Goal: Task Accomplishment & Management: Manage account settings

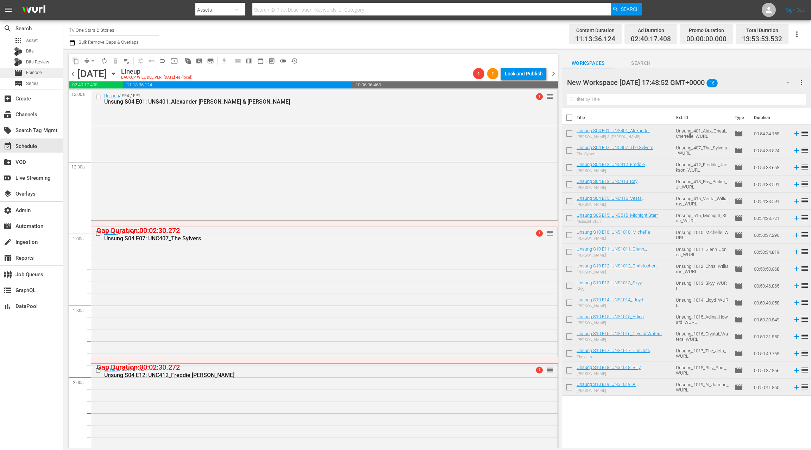
click at [27, 74] on span "Episode" at bounding box center [34, 72] width 16 height 7
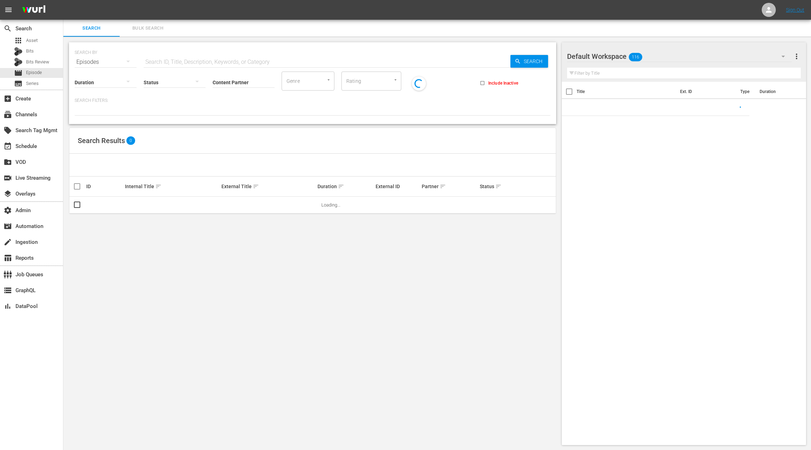
click at [153, 60] on input "text" at bounding box center [327, 62] width 367 height 17
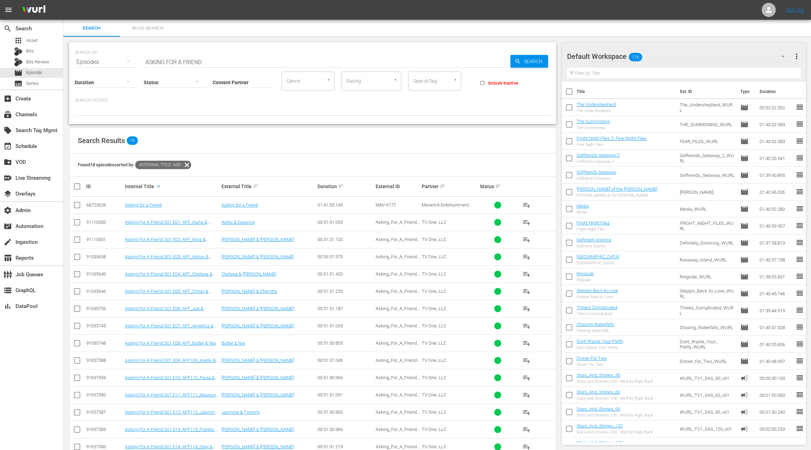
click at [92, 221] on div "91110000" at bounding box center [104, 221] width 37 height 5
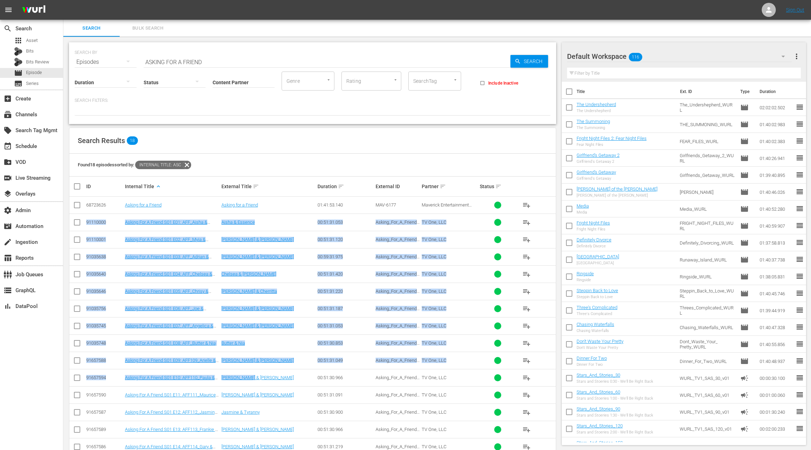
drag, startPoint x: 92, startPoint y: 221, endPoint x: 267, endPoint y: 374, distance: 232.3
click at [267, 374] on tbody "68723626 Asking for a Friend Asking for a Friend 01:41:53.140 MAV-6177 Maverick…" at bounding box center [312, 351] width 487 height 311
click at [100, 222] on div "91110000" at bounding box center [104, 221] width 37 height 5
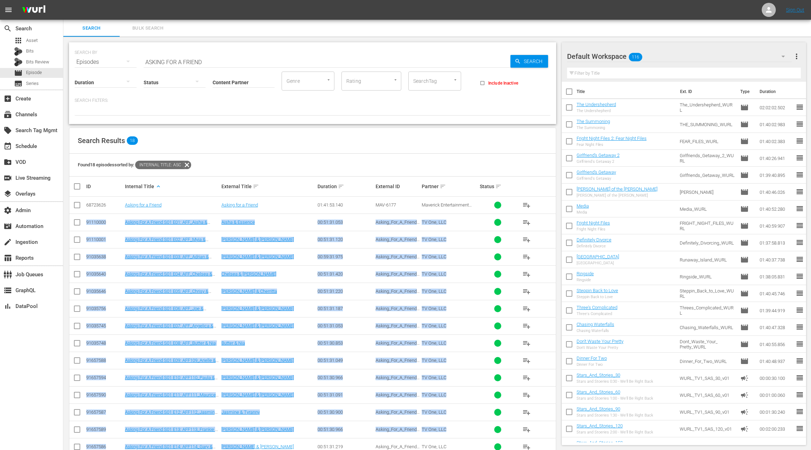
drag, startPoint x: 100, startPoint y: 222, endPoint x: 265, endPoint y: 442, distance: 275.2
click at [265, 442] on tbody "68723626 Asking for a Friend Asking for a Friend 01:41:53.140 MAV-6177 Maverick…" at bounding box center [312, 351] width 487 height 311
copy tbody "91110000 Asking For A Friend S01 E01: AFF_Aisha & Essence Aisha & Essence 00:51…"
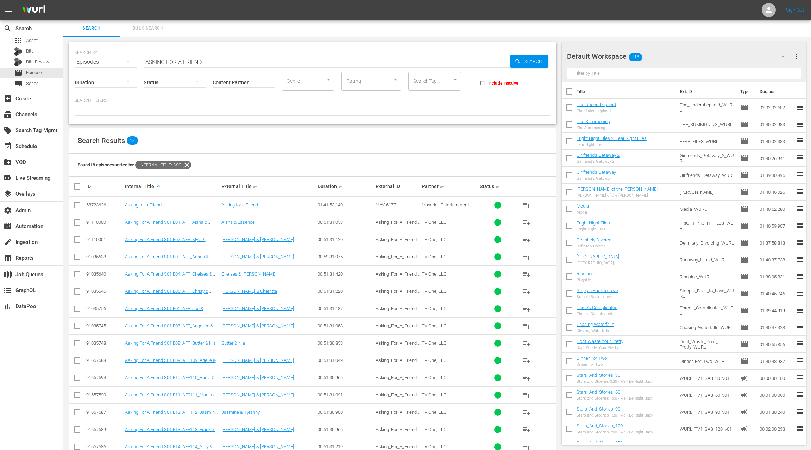
click at [235, 168] on div "Found 18 episodes sorted by: Internal Title: asc" at bounding box center [312, 165] width 487 height 23
click at [92, 220] on div "91110000" at bounding box center [104, 221] width 37 height 5
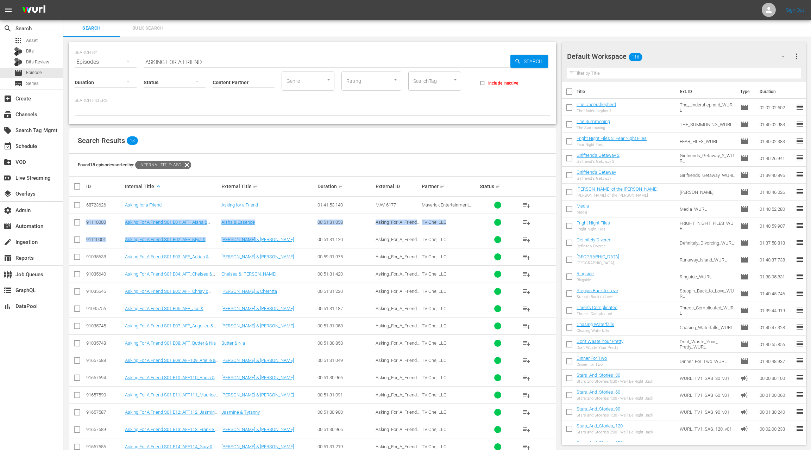
drag, startPoint x: 103, startPoint y: 220, endPoint x: 253, endPoint y: 241, distance: 151.9
click at [253, 241] on tbody "68723626 Asking for a Friend Asking for a Friend 01:41:53.140 MAV-6177 Maverick…" at bounding box center [312, 351] width 487 height 311
copy tbody "91110000 Asking For A Friend S01 E01: AFF_Aisha & Essence Aisha & Essence 00:51…"
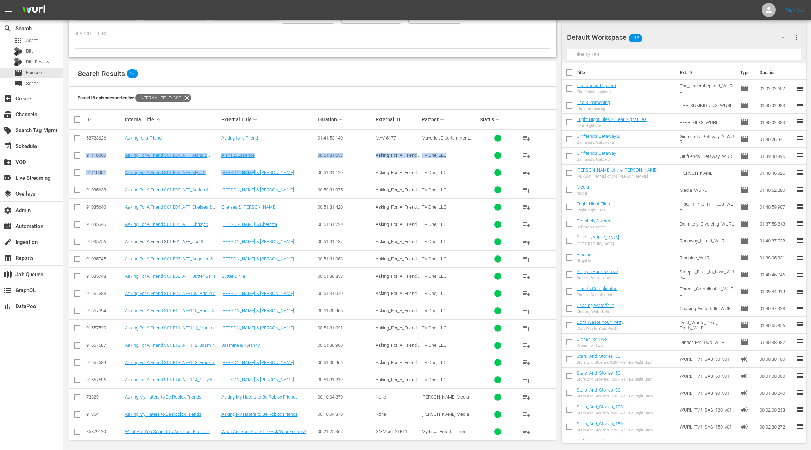
scroll to position [68, 0]
click at [94, 291] on div "91657588" at bounding box center [104, 292] width 37 height 5
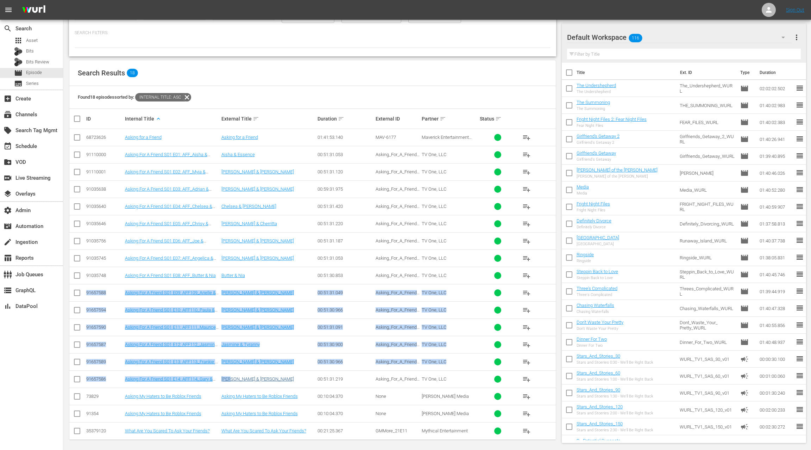
drag, startPoint x: 94, startPoint y: 291, endPoint x: 225, endPoint y: 374, distance: 155.5
click at [225, 374] on tbody "68723626 Asking for a Friend Asking for a Friend 01:41:53.140 MAV-6177 Maverick…" at bounding box center [312, 284] width 487 height 311
copy tbody "91657588 Asking For A Friend S01 E09: AFF109_Arielle & Tamarah Arielle & Tamara…"
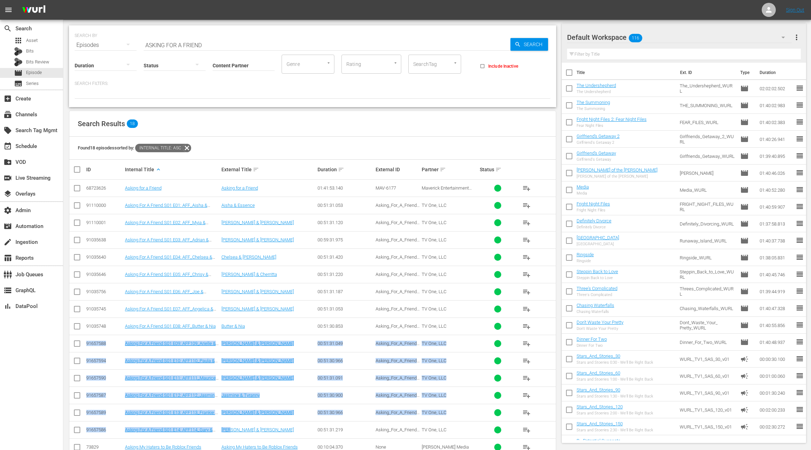
scroll to position [0, 0]
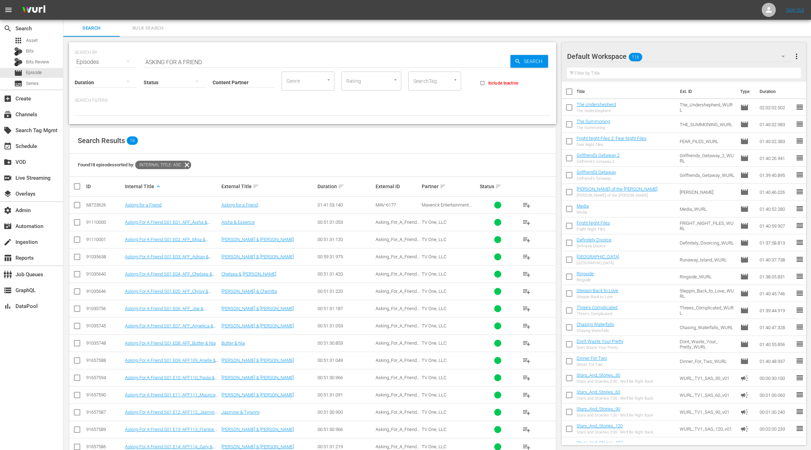
click at [157, 63] on input "ASKING FOR A FRIEND" at bounding box center [327, 62] width 367 height 17
drag, startPoint x: 157, startPoint y: 63, endPoint x: 299, endPoint y: 105, distance: 148.6
click at [216, 70] on div "SEARCH BY Search By Episodes Search ID, Title, Description, Keywords, or Catego…" at bounding box center [312, 83] width 487 height 82
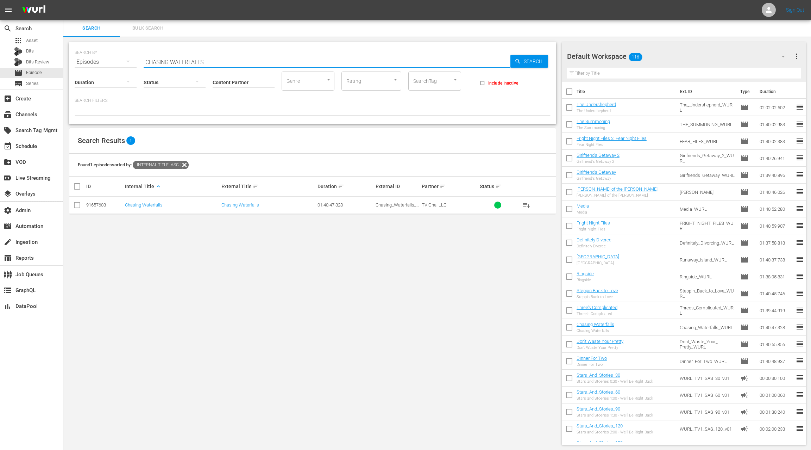
click at [98, 203] on div "91657603" at bounding box center [104, 204] width 37 height 5
click at [100, 202] on div "91657603" at bounding box center [104, 204] width 37 height 5
copy div "91657603"
click at [156, 60] on input "CHASING WATERFALLS" at bounding box center [327, 61] width 367 height 17
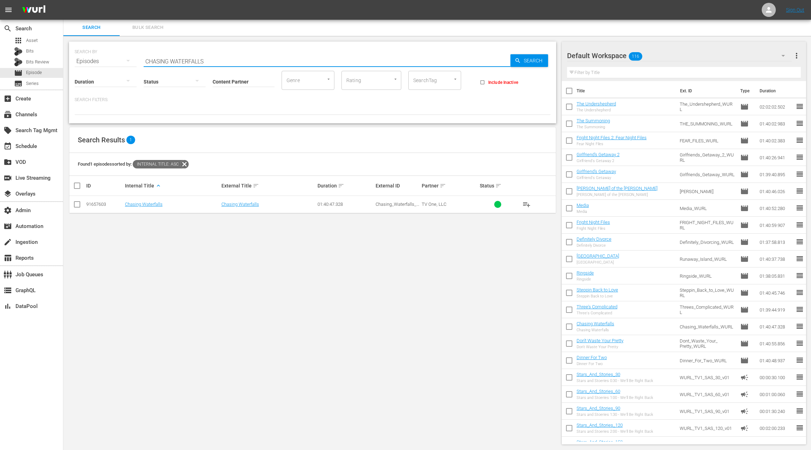
drag, startPoint x: 156, startPoint y: 60, endPoint x: 225, endPoint y: 61, distance: 69.0
click at [225, 61] on input "CHASING WATERFALLS" at bounding box center [327, 61] width 367 height 17
paste input "DEFINITELY DIVORCING"
click at [96, 204] on div "91110166" at bounding box center [104, 203] width 37 height 5
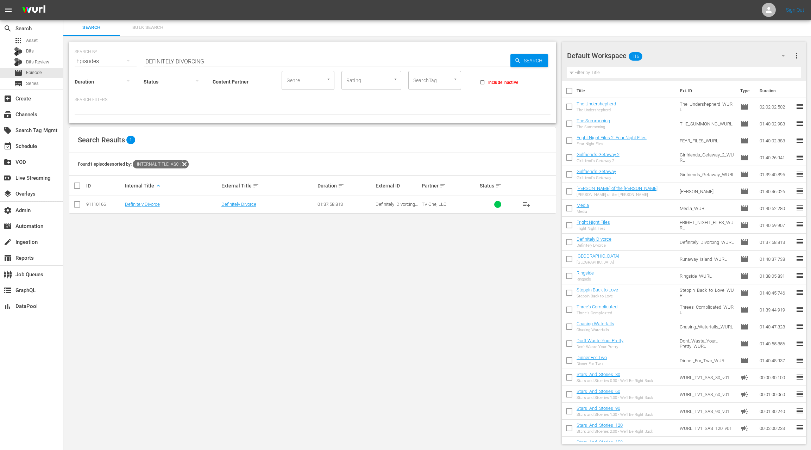
click at [94, 205] on div "91110166" at bounding box center [104, 203] width 37 height 5
copy div "91110166"
click at [155, 58] on input "DEFINITELY DIVORCING" at bounding box center [327, 61] width 367 height 17
drag, startPoint x: 156, startPoint y: 58, endPoint x: 210, endPoint y: 60, distance: 53.5
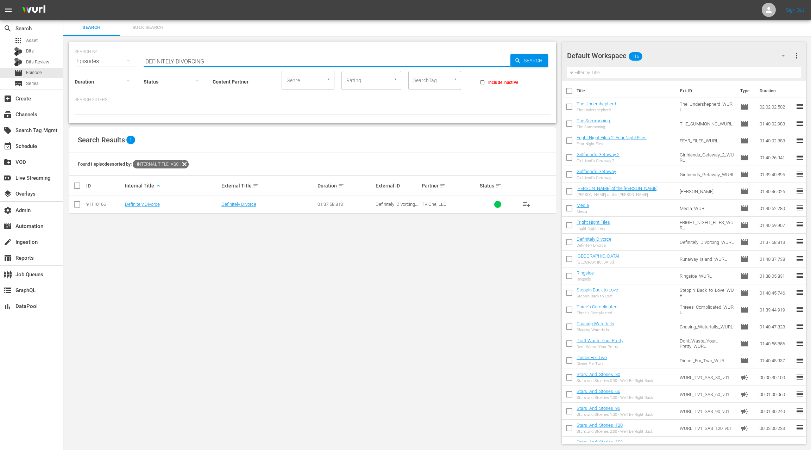
click at [210, 60] on input "DEFINITELY DIVORCING" at bounding box center [327, 61] width 367 height 17
paste input "INNER FOR TWO"
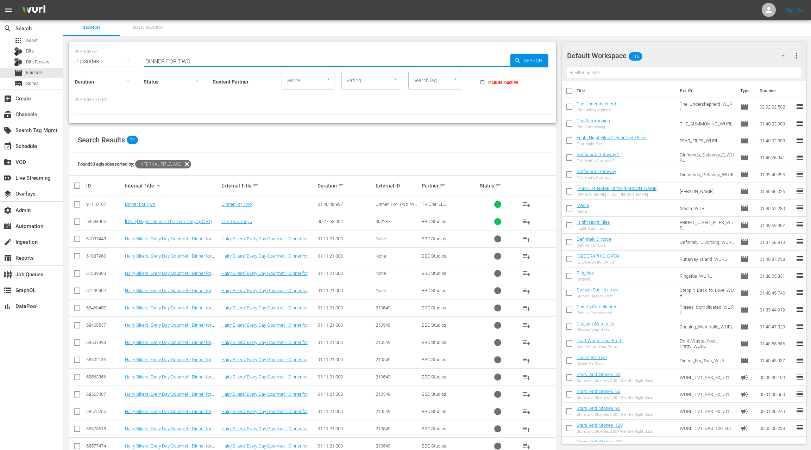
scroll to position [0, 0]
type input "DINNER FOR TWO"
click at [236, 80] on input "Content Partner" at bounding box center [244, 82] width 62 height 25
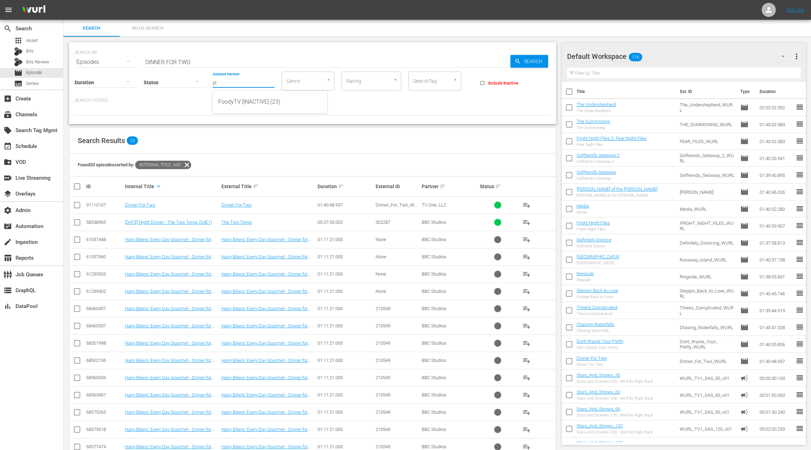
type input "y"
click at [241, 101] on div "TV One, LLC (478)" at bounding box center [269, 101] width 103 height 17
type input "TV One, LLC (478)"
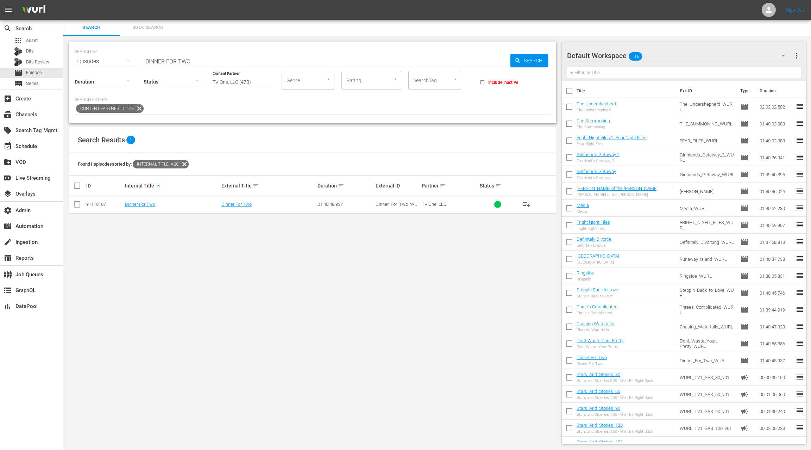
click at [102, 203] on div "91110167" at bounding box center [104, 203] width 37 height 5
copy div "91110167"
click at [157, 61] on input "DINNER FOR TWO" at bounding box center [327, 61] width 367 height 17
drag, startPoint x: 157, startPoint y: 61, endPoint x: 209, endPoint y: 60, distance: 51.4
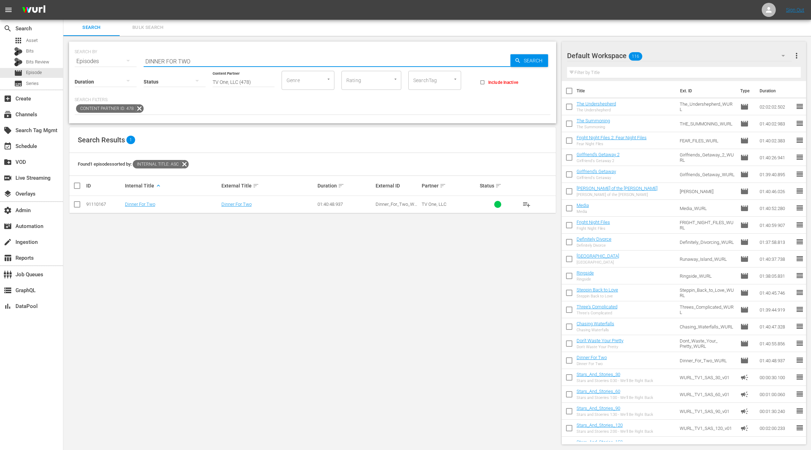
click at [209, 60] on input "DINNER FOR TWO" at bounding box center [327, 61] width 367 height 17
paste input "ON'T WASTE YOUR PRETTY"
click at [100, 202] on div "91110168" at bounding box center [104, 203] width 37 height 5
copy div "91110168"
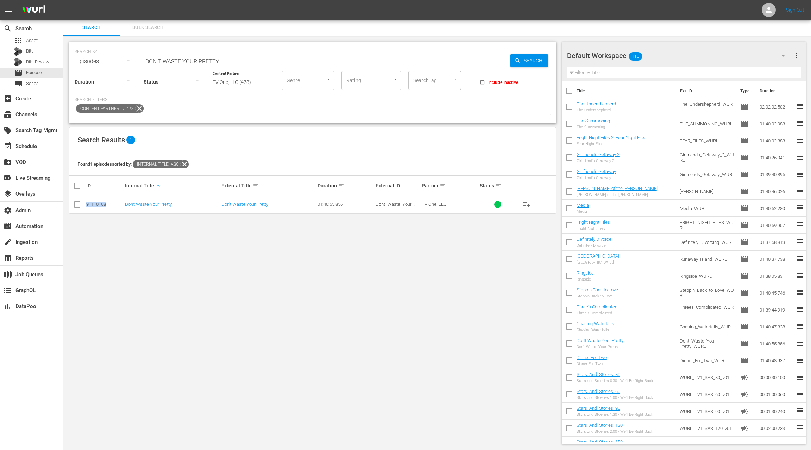
click at [152, 60] on input "DON'T WASTE YOUR PRETTY" at bounding box center [327, 61] width 367 height 17
drag, startPoint x: 152, startPoint y: 60, endPoint x: 233, endPoint y: 62, distance: 81.0
click at [233, 62] on input "DON'T WASTE YOUR PRETTY" at bounding box center [327, 61] width 367 height 17
paste input "FOR THE LOVE OF RUTH"
click at [97, 204] on div "91657604" at bounding box center [104, 203] width 37 height 5
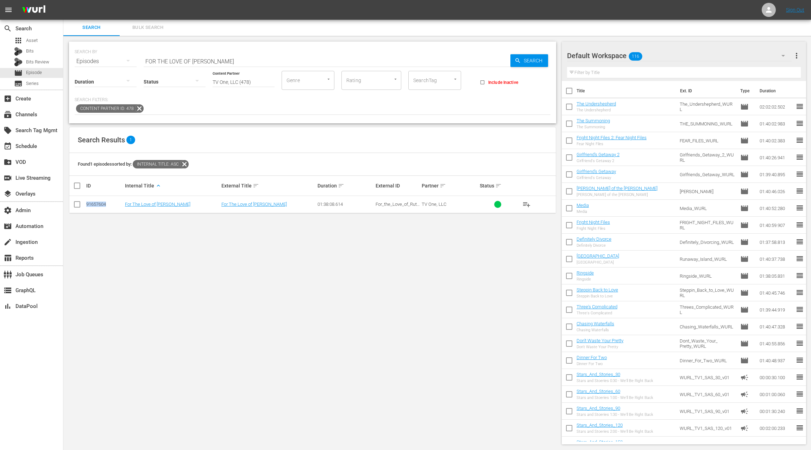
click at [97, 204] on div "91657604" at bounding box center [104, 203] width 37 height 5
copy div "91657604"
click at [154, 62] on input "FOR THE LOVE OF RUTH" at bounding box center [327, 61] width 367 height 17
drag, startPoint x: 154, startPoint y: 62, endPoint x: 177, endPoint y: 59, distance: 23.0
click at [218, 58] on input "FOR THE LOVE OF RUTH" at bounding box center [327, 61] width 367 height 17
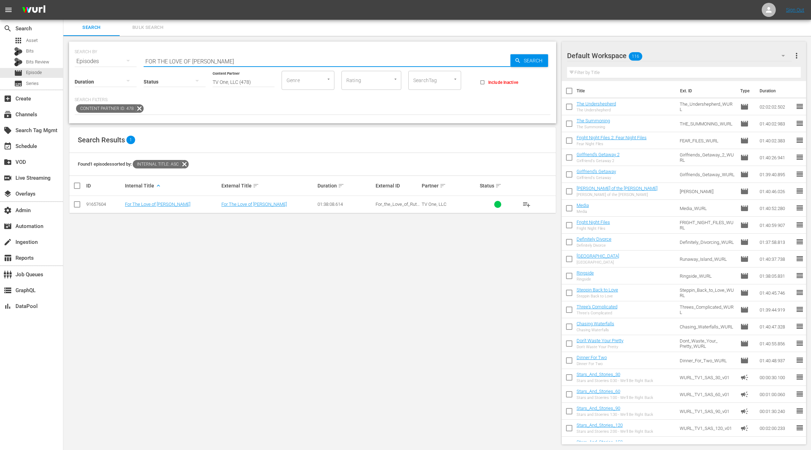
click at [152, 61] on input "FOR THE LOVE OF RUTH" at bounding box center [327, 61] width 367 height 17
drag, startPoint x: 152, startPoint y: 61, endPoint x: 223, endPoint y: 63, distance: 70.1
click at [223, 63] on input "FOR THE LOVE OF RUTH" at bounding box center [327, 61] width 367 height 17
paste input "RIGHT NIGHT FILES"
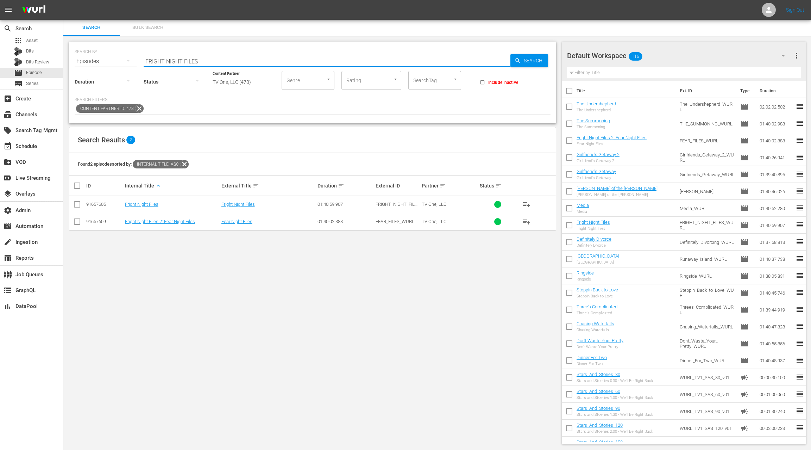
click at [98, 204] on div "91657605" at bounding box center [104, 203] width 37 height 5
copy div "91657605"
click at [99, 220] on div "91657609" at bounding box center [104, 221] width 37 height 5
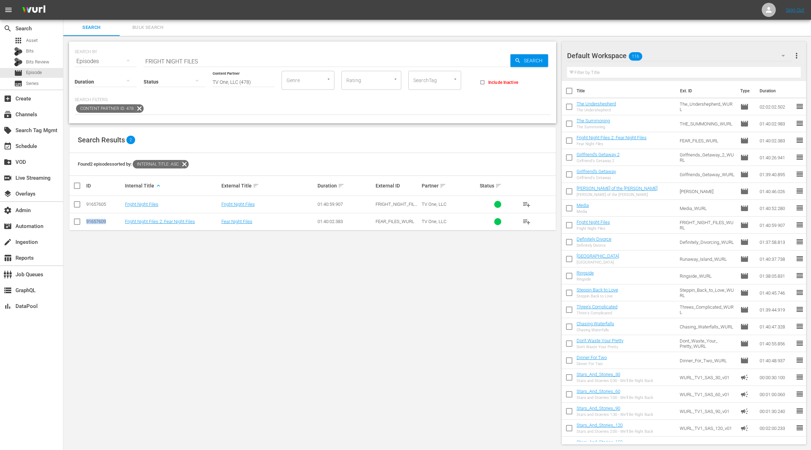
copy div "91657609"
click at [155, 60] on input "FRIGHT NIGHT FILES" at bounding box center [327, 61] width 367 height 17
drag, startPoint x: 175, startPoint y: 62, endPoint x: 214, endPoint y: 66, distance: 39.3
click at [214, 66] on div "SEARCH BY Search By Episodes Search ID, Title, Description, Keywords, or Catego…" at bounding box center [312, 83] width 487 height 82
paste input "GIRLFRIENDS GETAWAY"
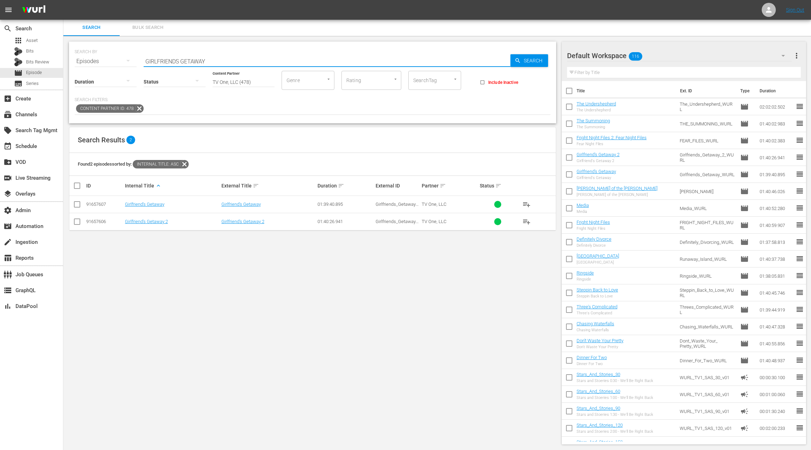
click at [98, 203] on div "91657607" at bounding box center [104, 203] width 37 height 5
click at [214, 61] on input "GIRLFRIENDS GETAWAY" at bounding box center [327, 61] width 367 height 17
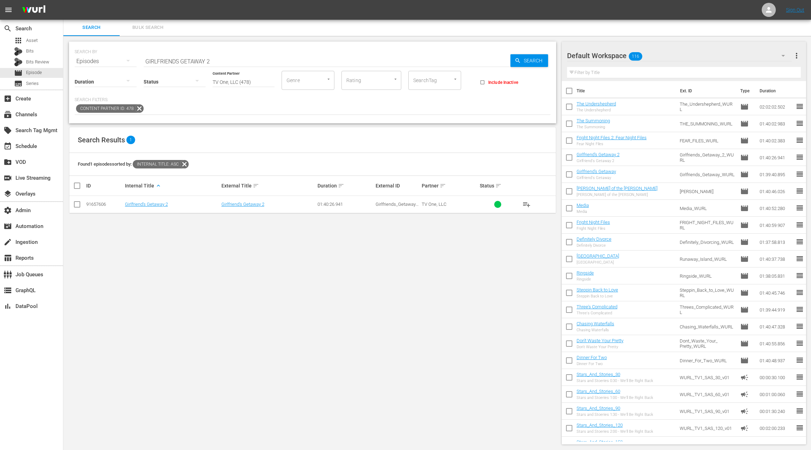
click at [100, 204] on div "91657606" at bounding box center [104, 203] width 37 height 5
click at [154, 59] on input "GIRLFRIENDS GETAWAY 2" at bounding box center [327, 61] width 367 height 17
drag, startPoint x: 154, startPoint y: 59, endPoint x: 236, endPoint y: 60, distance: 82.0
click at [236, 60] on input "GIRLFRIENDS GETAWAY 2" at bounding box center [327, 61] width 367 height 17
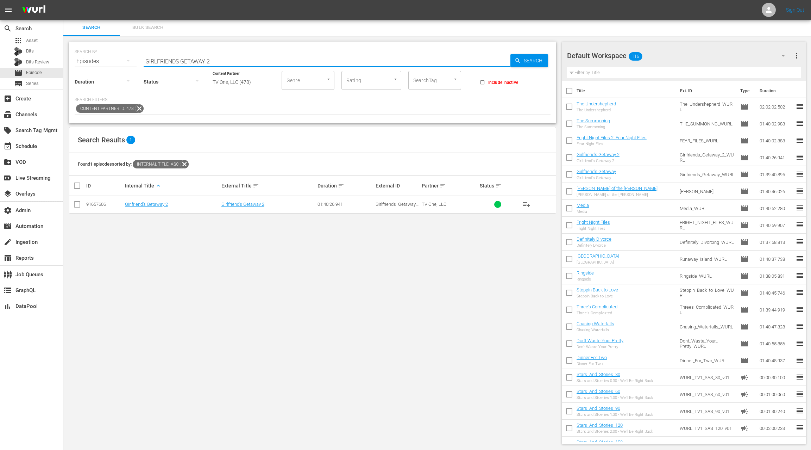
paste input "JEAN OF THE JONESES"
click at [102, 203] on div "91657608" at bounding box center [104, 203] width 37 height 5
click at [154, 61] on input "JEAN OF THE JONESES" at bounding box center [327, 61] width 367 height 17
drag, startPoint x: 154, startPoint y: 61, endPoint x: 225, endPoint y: 63, distance: 71.2
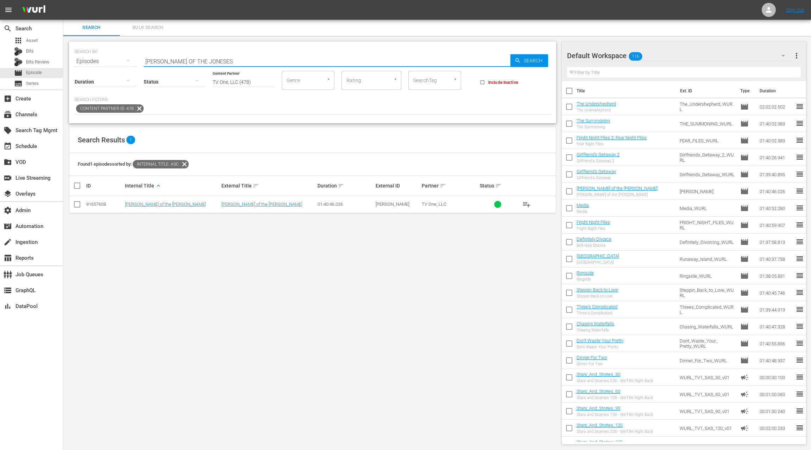
click at [225, 63] on input "JEAN OF THE JONESES" at bounding box center [327, 61] width 367 height 17
paste input "MEDIA"
click at [97, 205] on div "91110185" at bounding box center [104, 203] width 37 height 5
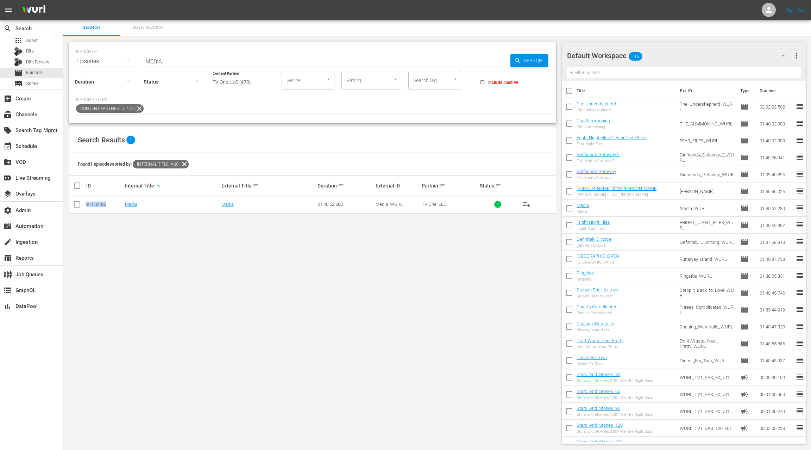
click at [97, 205] on div "91110185" at bounding box center [104, 203] width 37 height 5
click at [158, 61] on input "MEDIA" at bounding box center [327, 61] width 367 height 17
type input "rickey smiley"
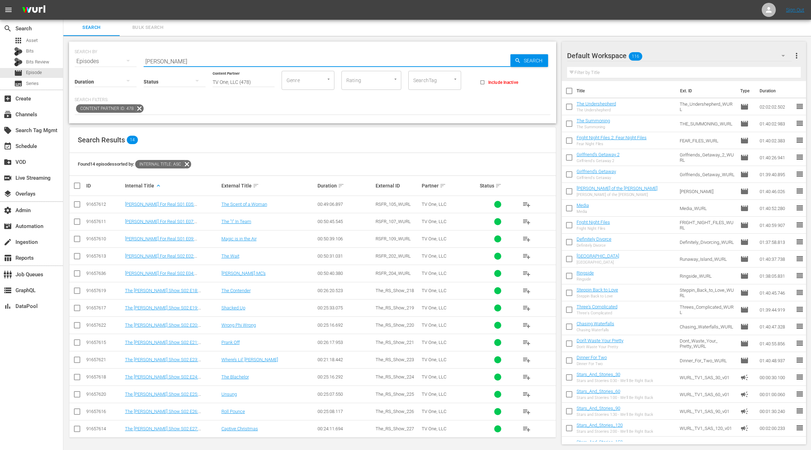
click at [94, 203] on div "91657612" at bounding box center [104, 203] width 37 height 5
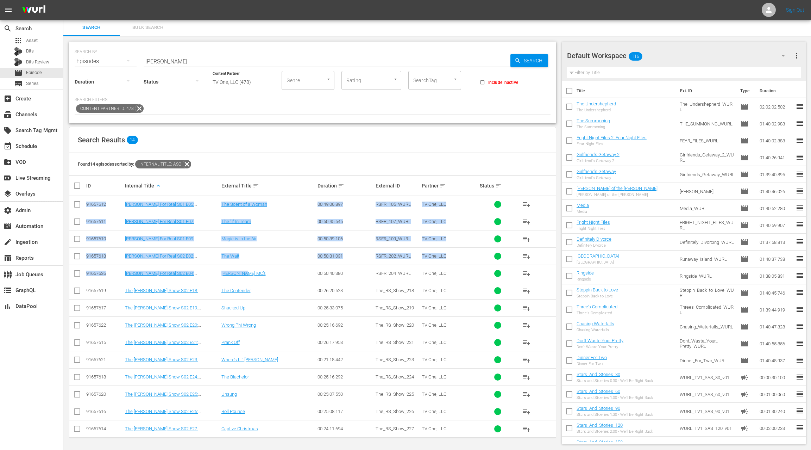
drag, startPoint x: 94, startPoint y: 203, endPoint x: 227, endPoint y: 277, distance: 152.0
click at [227, 277] on tbody "91657612 Rickey Smiley For Real S01 E05: RSFR105_The Scent of a Woman The Scent…" at bounding box center [312, 317] width 487 height 242
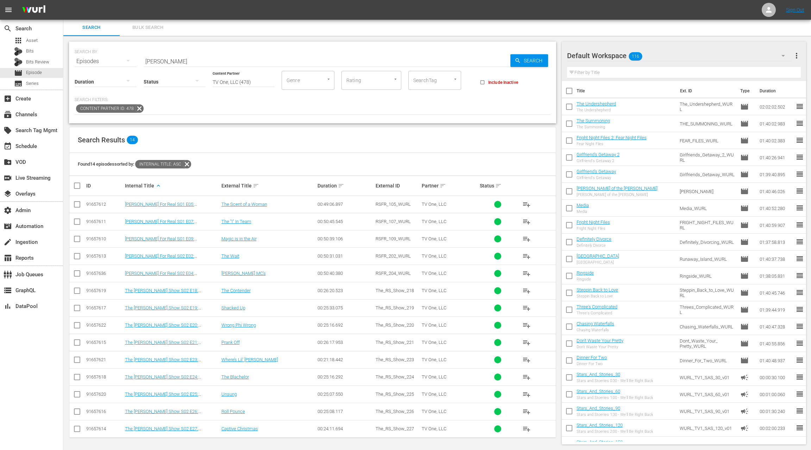
click at [231, 162] on div "Found 14 episodes sorted by: Internal Title: asc" at bounding box center [312, 164] width 487 height 23
click at [93, 288] on div "91657619" at bounding box center [104, 290] width 37 height 5
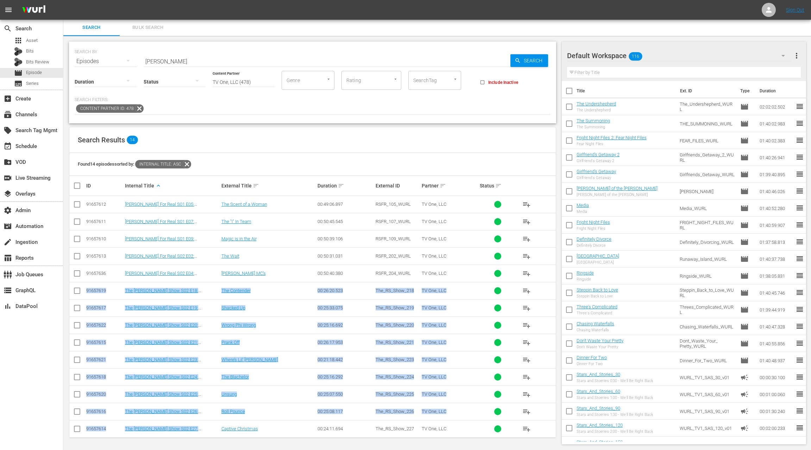
drag, startPoint x: 96, startPoint y: 291, endPoint x: 201, endPoint y: 430, distance: 174.2
click at [201, 430] on tbody "91657612 Rickey Smiley For Real S01 E05: RSFR105_The Scent of a Woman The Scent…" at bounding box center [312, 317] width 487 height 242
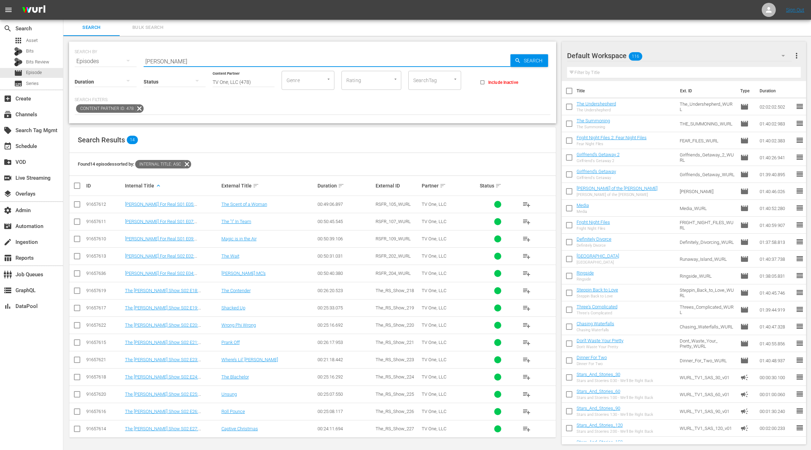
click at [153, 60] on input "rickey smiley" at bounding box center [327, 61] width 367 height 17
drag, startPoint x: 153, startPoint y: 60, endPoint x: 192, endPoint y: 63, distance: 38.5
click at [192, 63] on input "rickey smiley" at bounding box center [327, 61] width 367 height 17
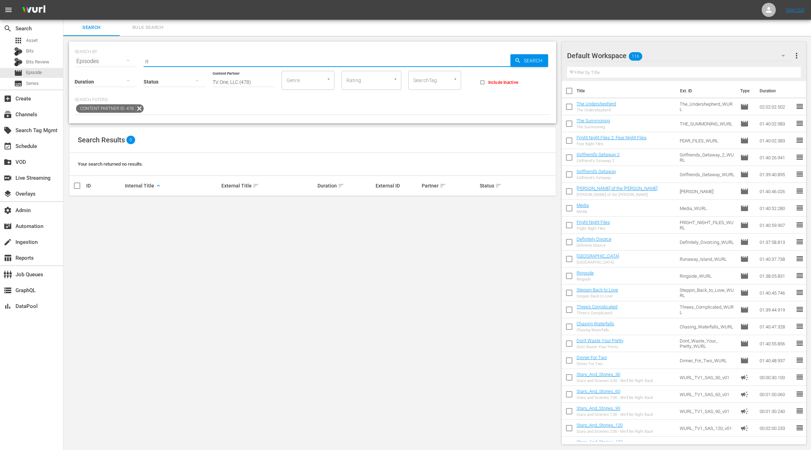
type input "r"
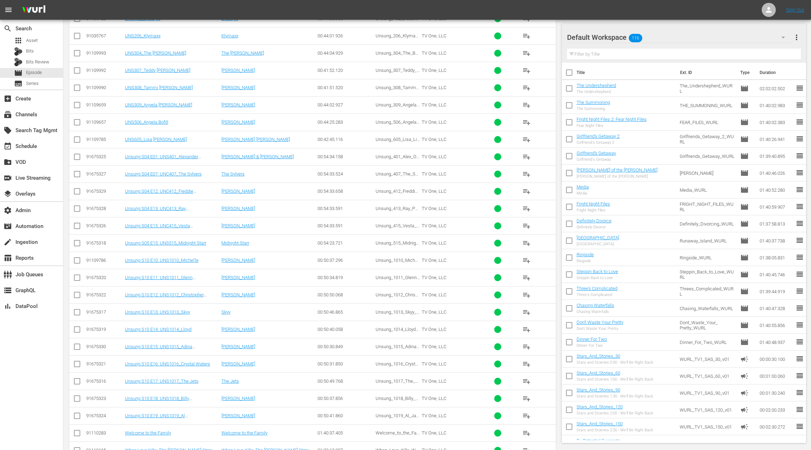
scroll to position [888, 0]
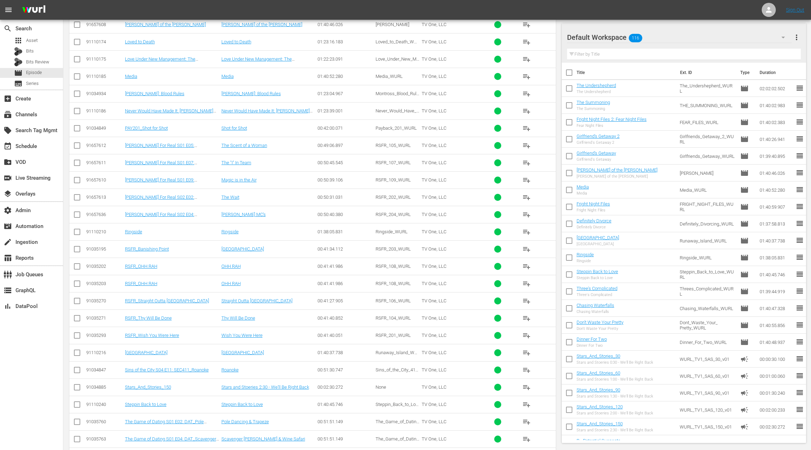
click at [95, 229] on div "91110210" at bounding box center [104, 231] width 37 height 5
click at [100, 350] on div "91110216" at bounding box center [104, 352] width 37 height 5
click at [93, 401] on div "91110240" at bounding box center [104, 403] width 37 height 5
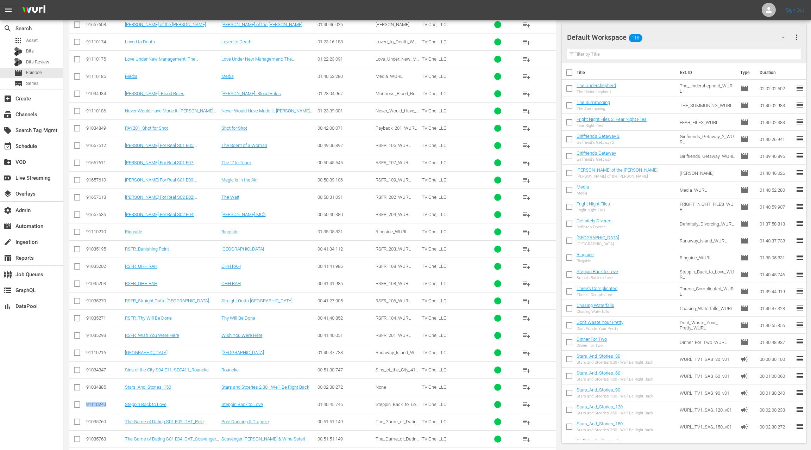
click at [93, 401] on div "91110240" at bounding box center [104, 403] width 37 height 5
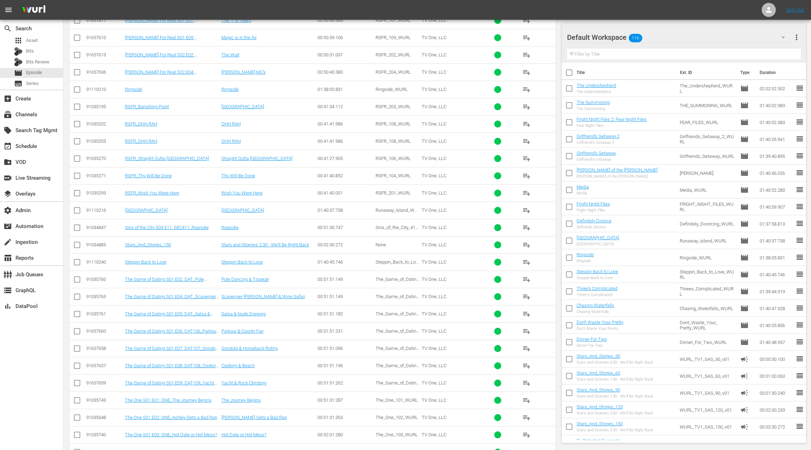
click at [97, 276] on div "91035760" at bounding box center [104, 278] width 37 height 5
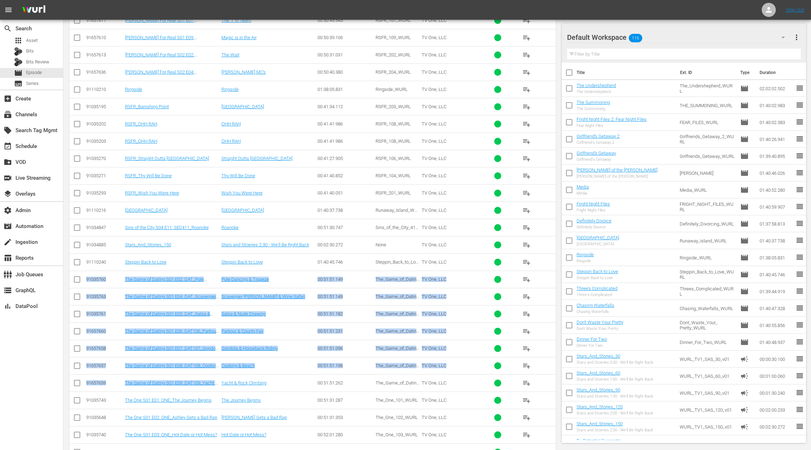
drag, startPoint x: 97, startPoint y: 271, endPoint x: 203, endPoint y: 381, distance: 152.7
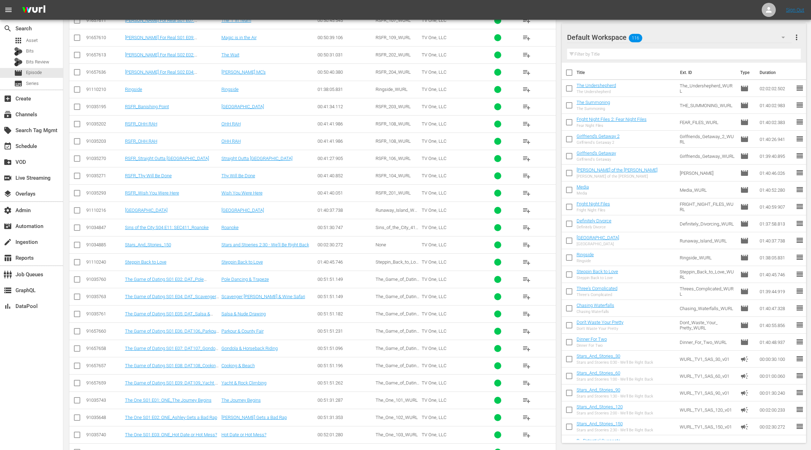
click at [183, 242] on td "Stars_And_Stories_150" at bounding box center [172, 244] width 96 height 17
click at [99, 328] on div "91657660" at bounding box center [104, 330] width 37 height 5
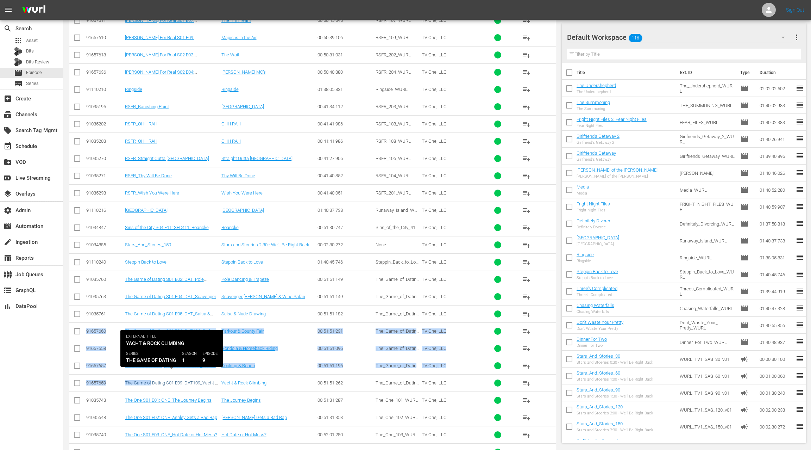
drag, startPoint x: 99, startPoint y: 322, endPoint x: 149, endPoint y: 373, distance: 71.5
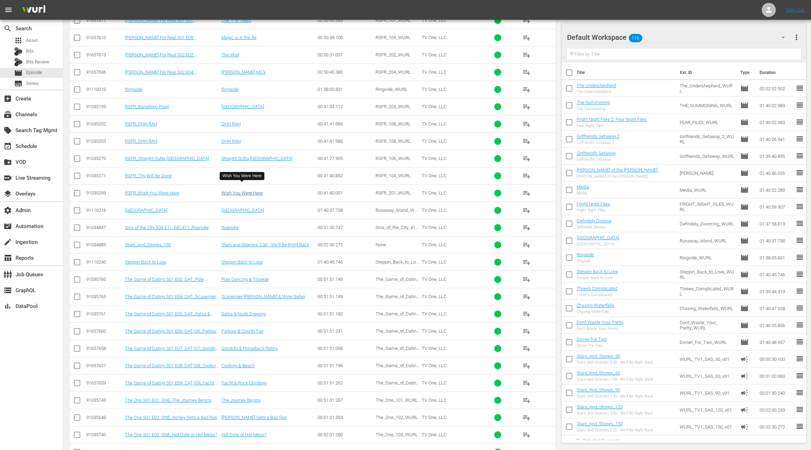
scroll to position [1149, 0]
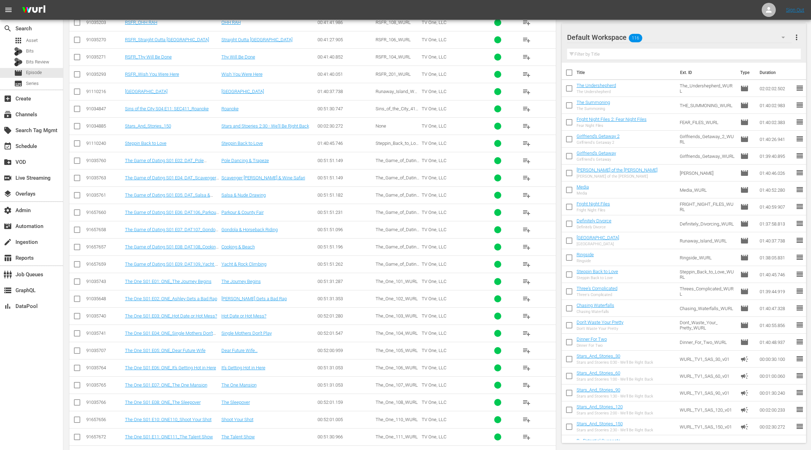
click at [98, 279] on div "91035743" at bounding box center [104, 281] width 37 height 5
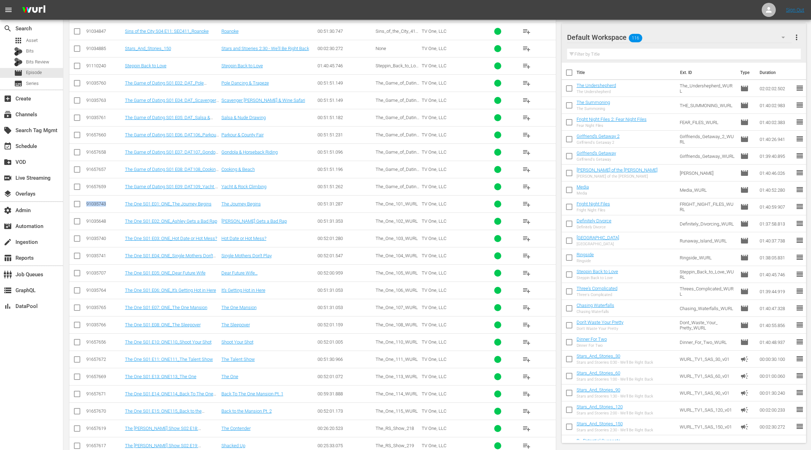
scroll to position [1266, 0]
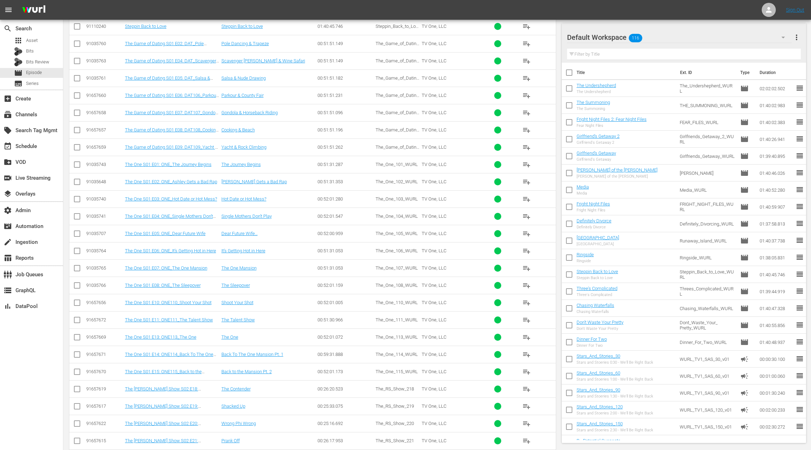
click at [97, 300] on div "91657656" at bounding box center [104, 302] width 37 height 5
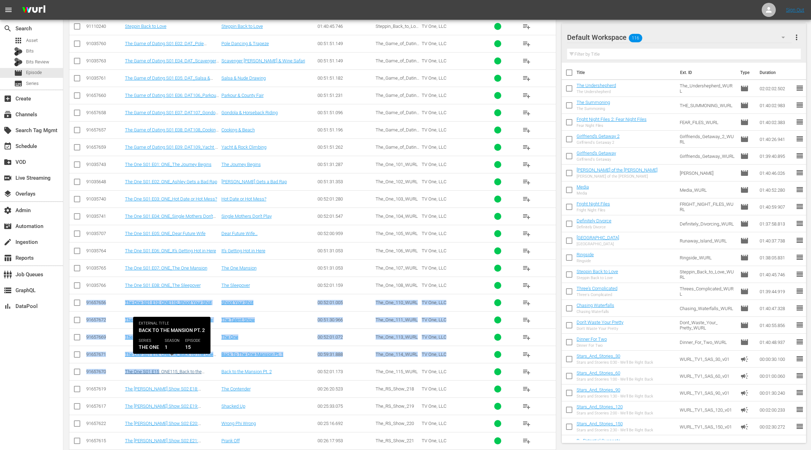
drag, startPoint x: 97, startPoint y: 293, endPoint x: 154, endPoint y: 361, distance: 88.7
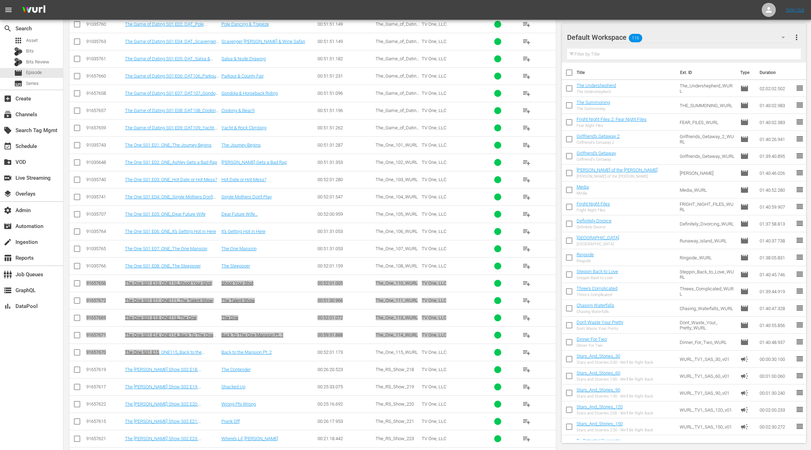
scroll to position [1573, 0]
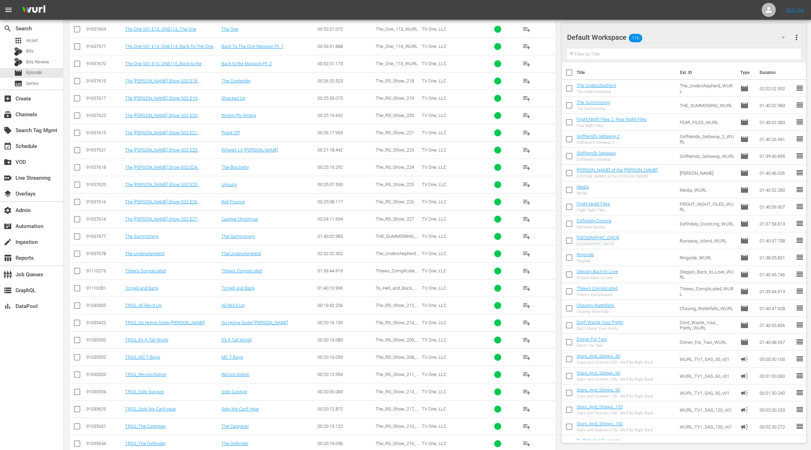
click at [93, 233] on div "91657677" at bounding box center [104, 235] width 37 height 5
click at [94, 233] on div "91657677" at bounding box center [104, 235] width 37 height 5
drag, startPoint x: 94, startPoint y: 223, endPoint x: 106, endPoint y: 241, distance: 20.9
click at [106, 241] on tbody "91466151 A Mother's Intuition A Mother's Intuition 01:38:37.538 A_MOTHERS_INTUI…" at bounding box center [312, 184] width 487 height 3123
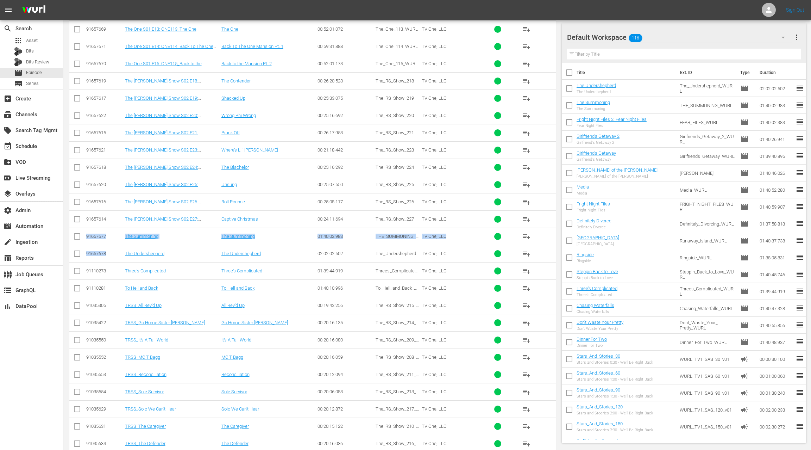
click at [93, 233] on div "91657677" at bounding box center [104, 235] width 37 height 5
drag, startPoint x: 93, startPoint y: 226, endPoint x: 111, endPoint y: 255, distance: 34.7
click at [111, 255] on tbody "91466151 A Mother's Intuition A Mother's Intuition 01:38:37.538 A_MOTHERS_INTUI…" at bounding box center [312, 184] width 487 height 3123
click at [100, 285] on div "91110281" at bounding box center [104, 287] width 37 height 5
click at [101, 285] on div "91110281" at bounding box center [104, 287] width 37 height 5
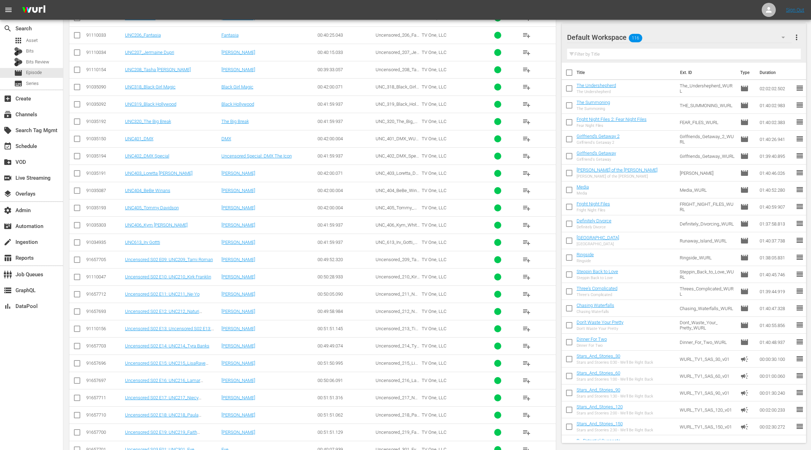
scroll to position [2145, 0]
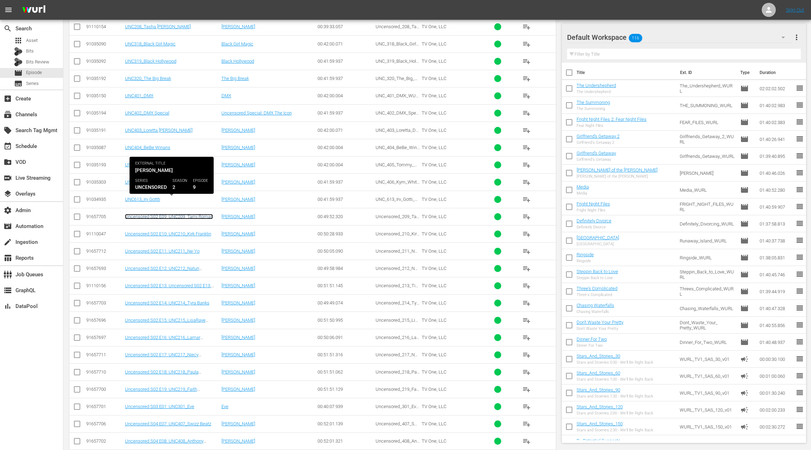
click at [141, 214] on link "Uncensored S02 E09: UNC209_Tami Roman" at bounding box center [169, 216] width 88 height 5
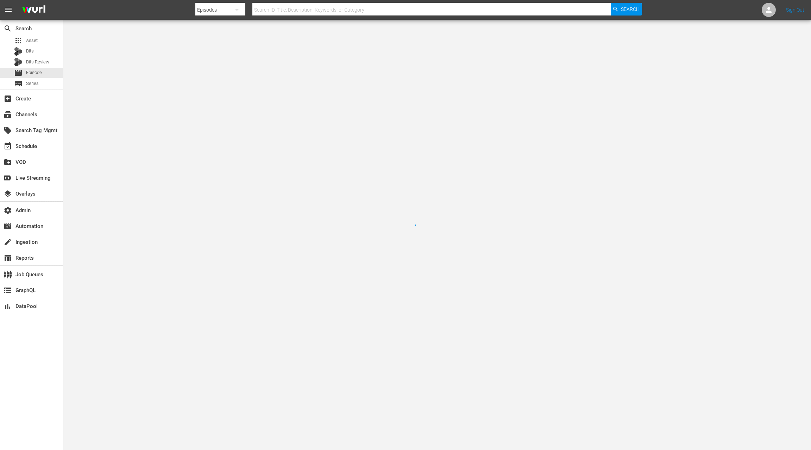
click at [141, 201] on div at bounding box center [405, 225] width 811 height 450
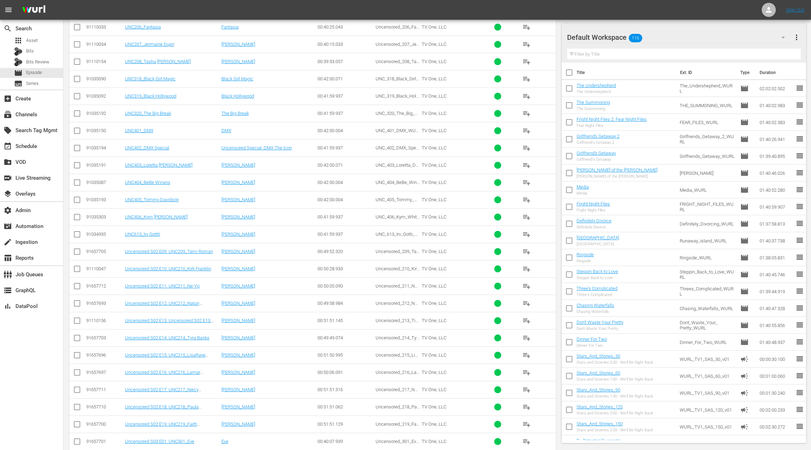
scroll to position [2164, 0]
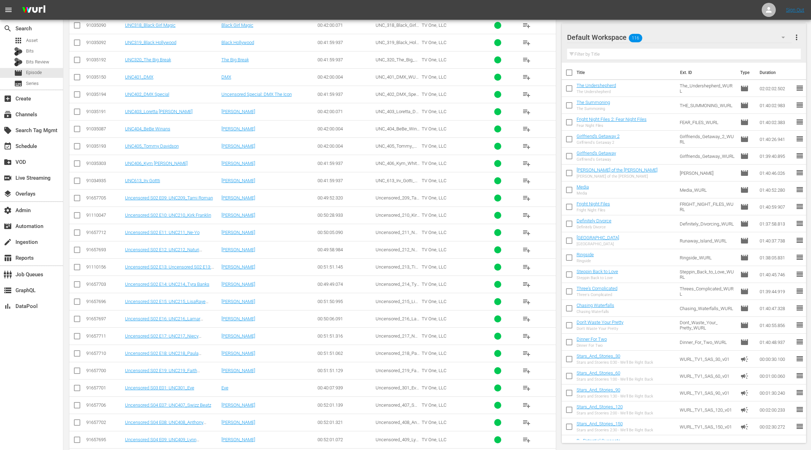
click at [98, 195] on div "91657705" at bounding box center [104, 197] width 37 height 5
click at [97, 230] on div "91657712" at bounding box center [104, 232] width 37 height 5
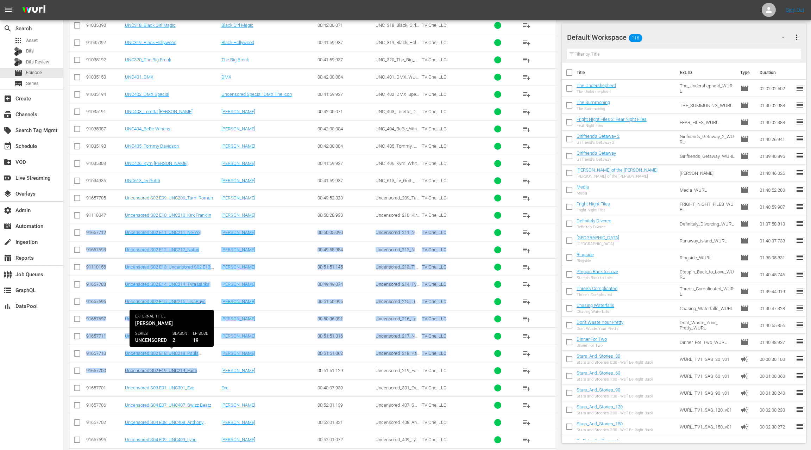
drag, startPoint x: 97, startPoint y: 217, endPoint x: 183, endPoint y: 354, distance: 161.8
click at [98, 230] on div "91657712" at bounding box center [104, 232] width 37 height 5
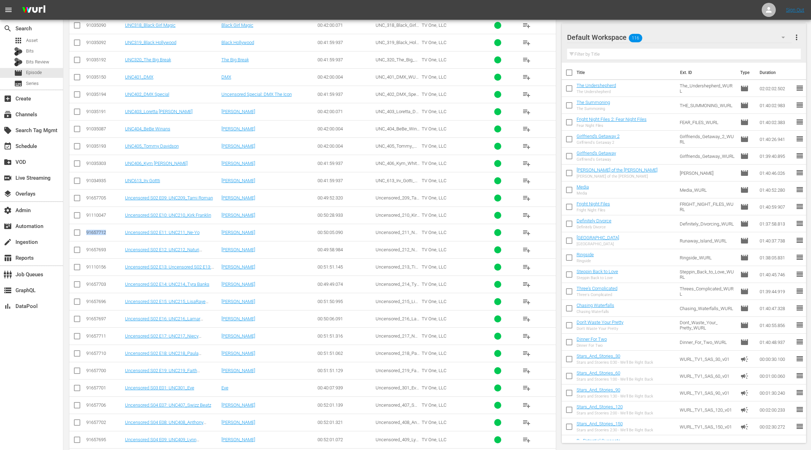
click at [98, 230] on div "91657712" at bounding box center [104, 232] width 37 height 5
click at [99, 247] on div "91657693" at bounding box center [104, 249] width 37 height 5
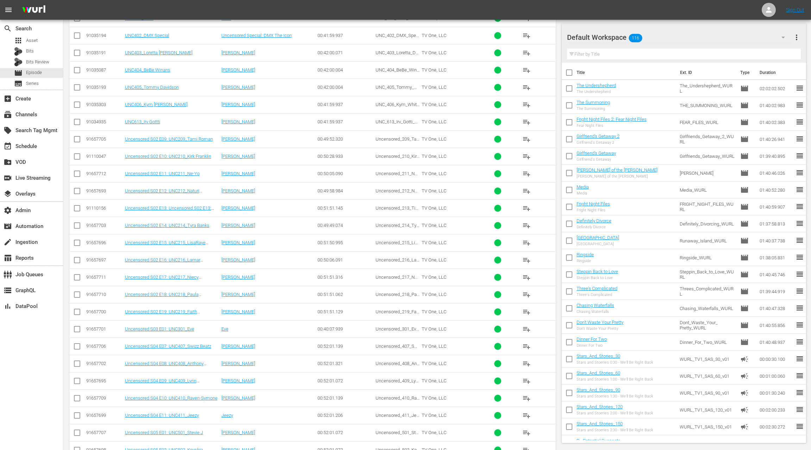
click at [97, 223] on div "91657703" at bounding box center [104, 225] width 37 height 5
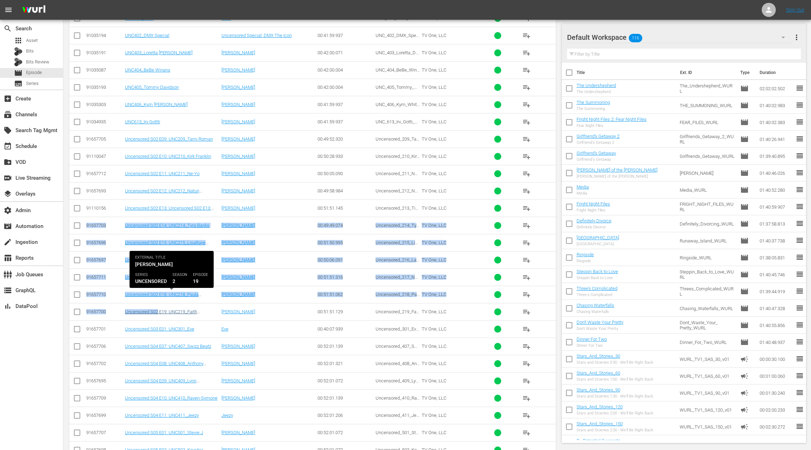
drag, startPoint x: 98, startPoint y: 210, endPoint x: 152, endPoint y: 296, distance: 102.0
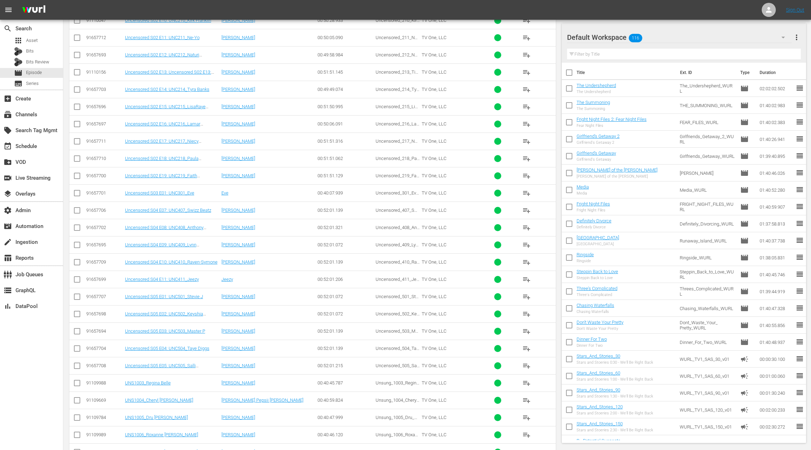
click at [97, 207] on div "91657706" at bounding box center [104, 209] width 37 height 5
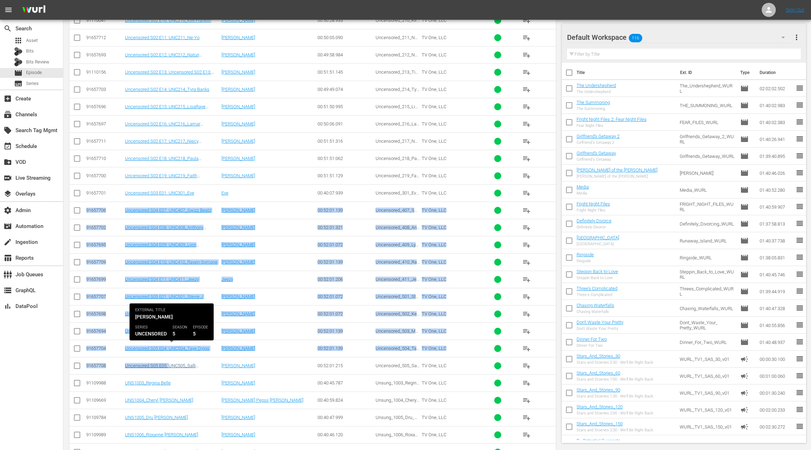
drag, startPoint x: 97, startPoint y: 194, endPoint x: 168, endPoint y: 345, distance: 167.3
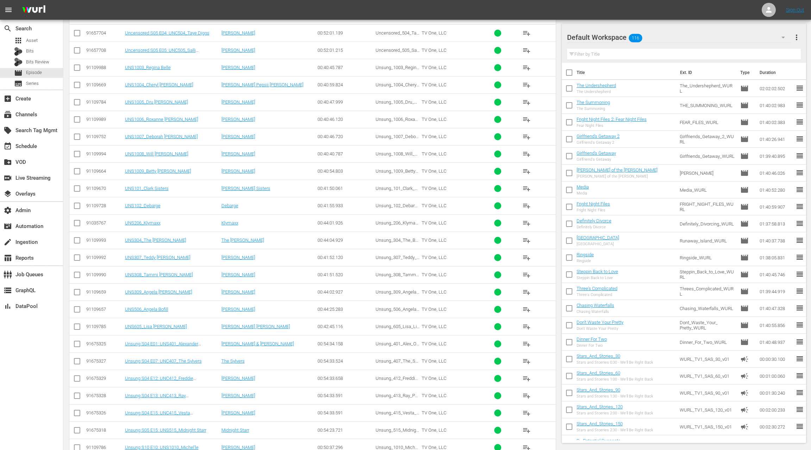
scroll to position [2861, 0]
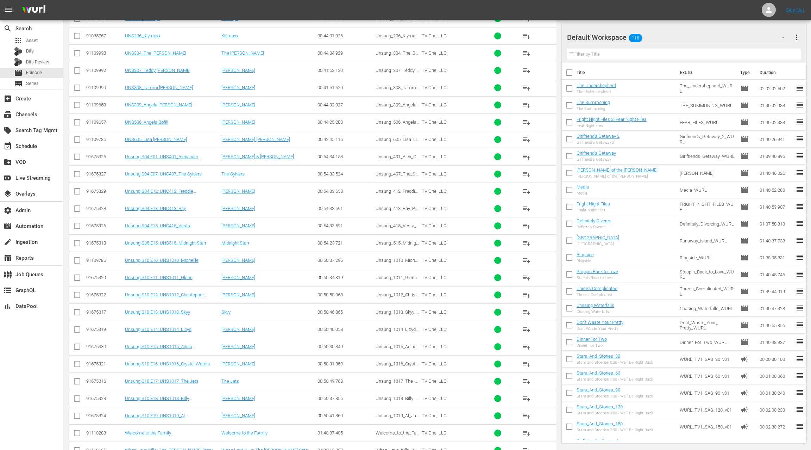
click at [95, 257] on div "91109786" at bounding box center [104, 259] width 37 height 5
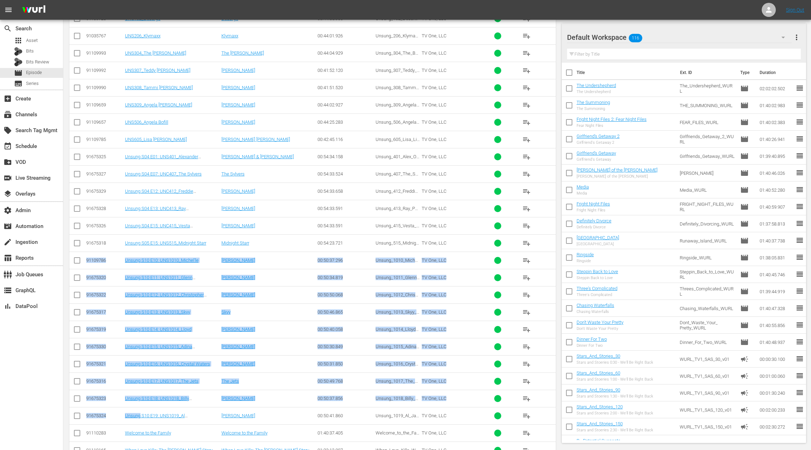
drag, startPoint x: 95, startPoint y: 239, endPoint x: 186, endPoint y: 389, distance: 174.9
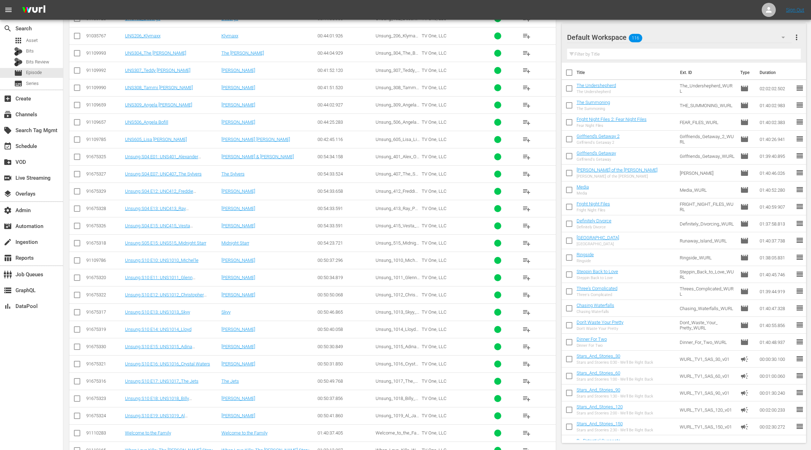
click at [94, 154] on div "91675325" at bounding box center [104, 156] width 37 height 5
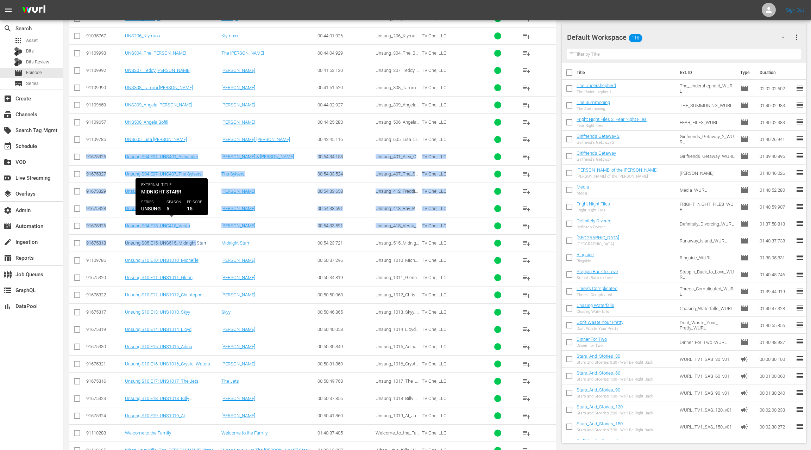
drag, startPoint x: 94, startPoint y: 137, endPoint x: 165, endPoint y: 221, distance: 110.7
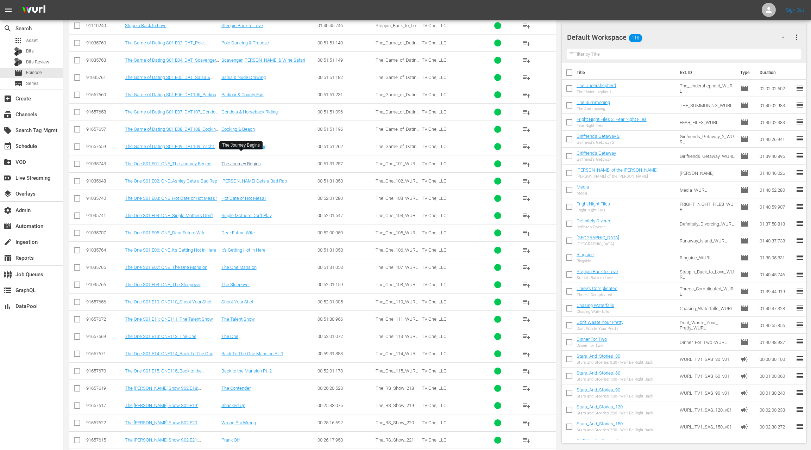
scroll to position [1343, 0]
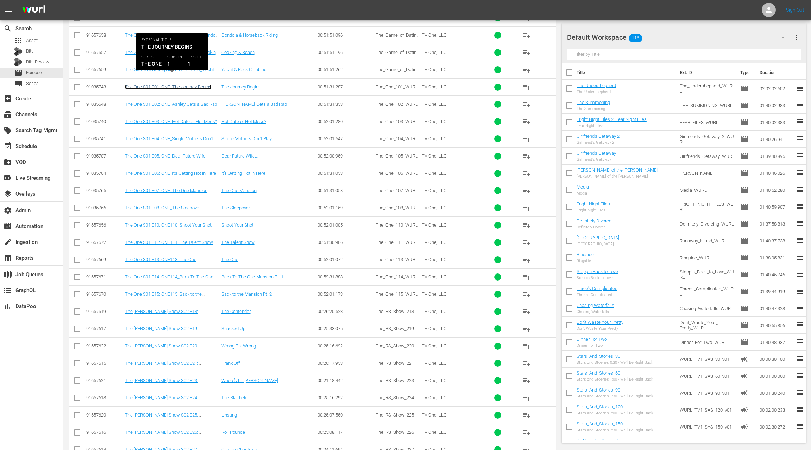
click at [166, 84] on link "The One S01 E01: ONE_The Journey Begins" at bounding box center [168, 86] width 87 height 5
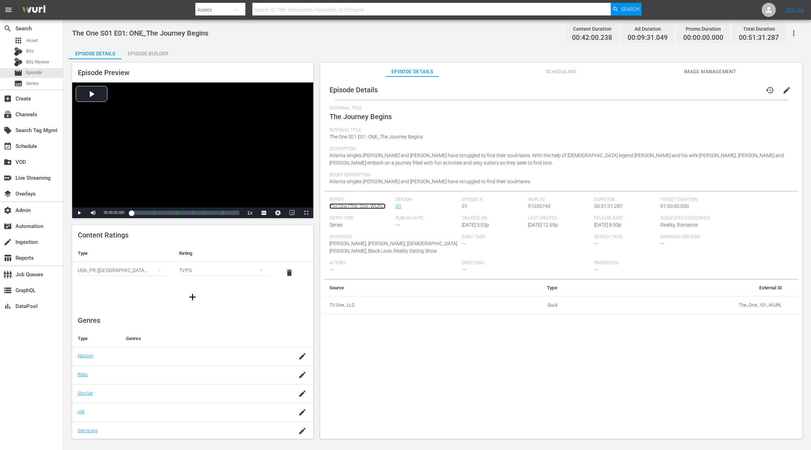
click at [367, 207] on link "The One (The_One_WURL)" at bounding box center [358, 206] width 56 height 6
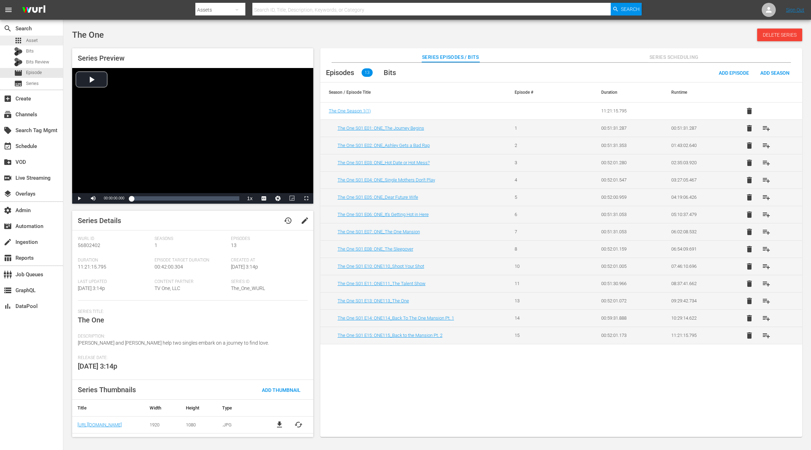
click at [34, 39] on span "Asset" at bounding box center [32, 40] width 12 height 7
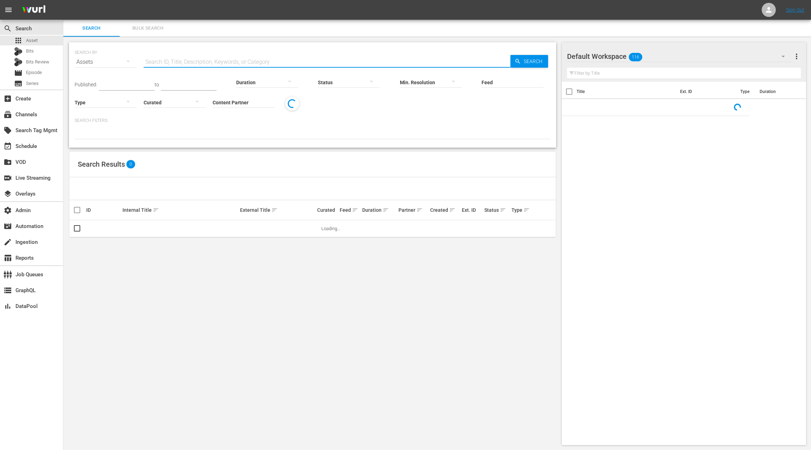
click at [169, 59] on input "text" at bounding box center [327, 62] width 367 height 17
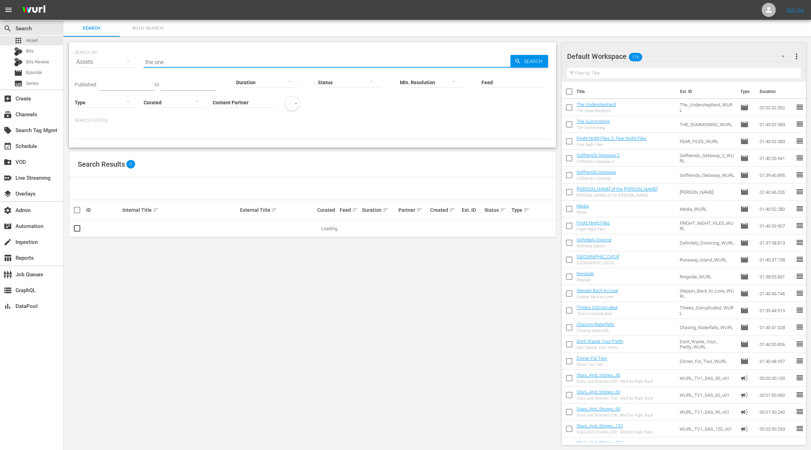
type input "the one"
click at [159, 122] on p "Search Filters:" at bounding box center [313, 121] width 476 height 6
click at [220, 104] on input "Content Partner" at bounding box center [244, 102] width 62 height 25
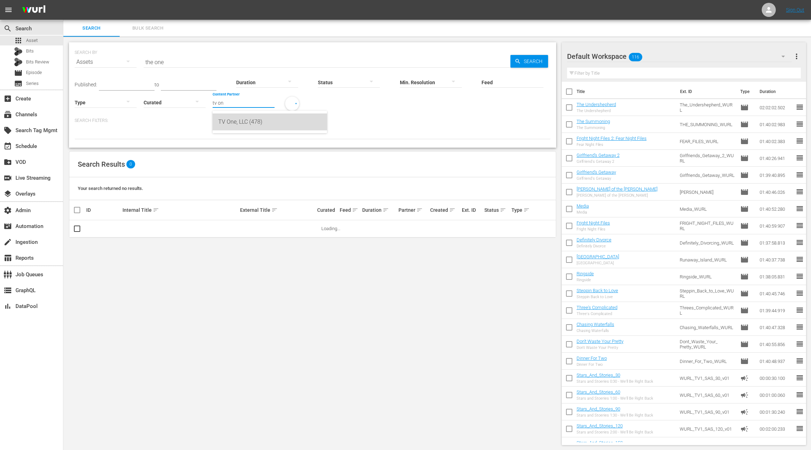
click at [234, 124] on div "TV One, LLC (478)" at bounding box center [269, 121] width 103 height 17
type input "TV One, LLC (478)"
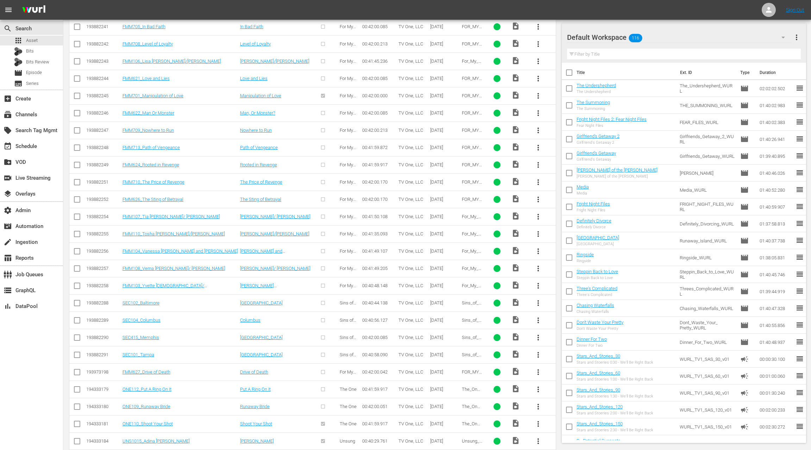
scroll to position [2778, 0]
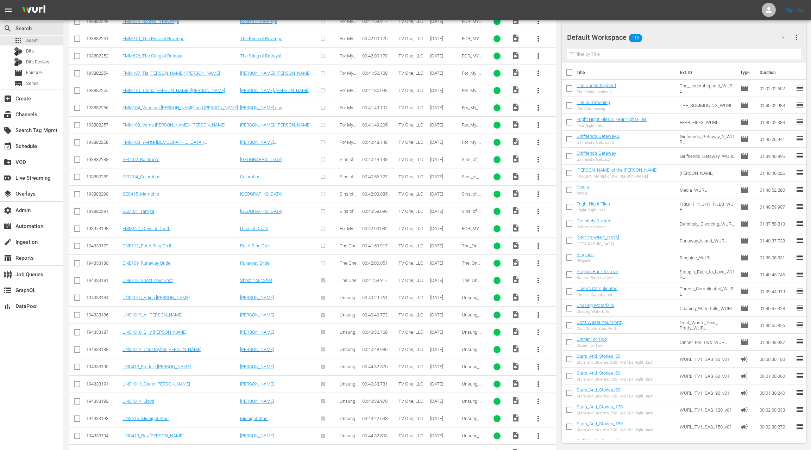
drag, startPoint x: 77, startPoint y: 243, endPoint x: 78, endPoint y: 233, distance: 10.0
click at [77, 260] on input "checkbox" at bounding box center [77, 264] width 8 height 8
checkbox input "true"
click at [77, 243] on input "checkbox" at bounding box center [77, 247] width 8 height 8
checkbox input "true"
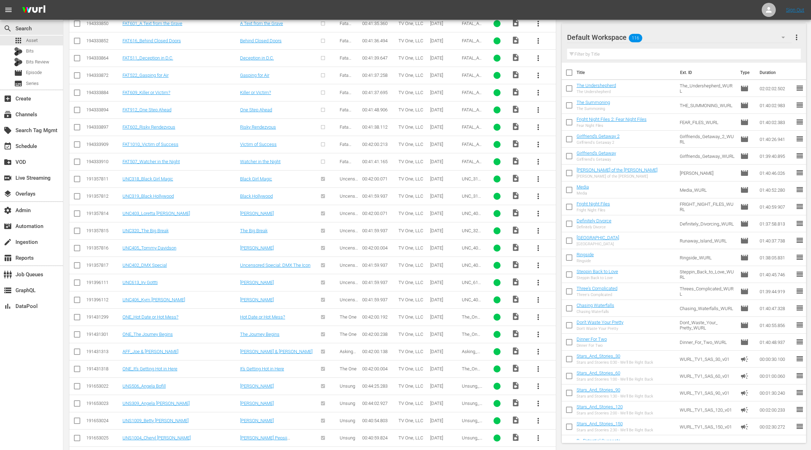
scroll to position [0, 0]
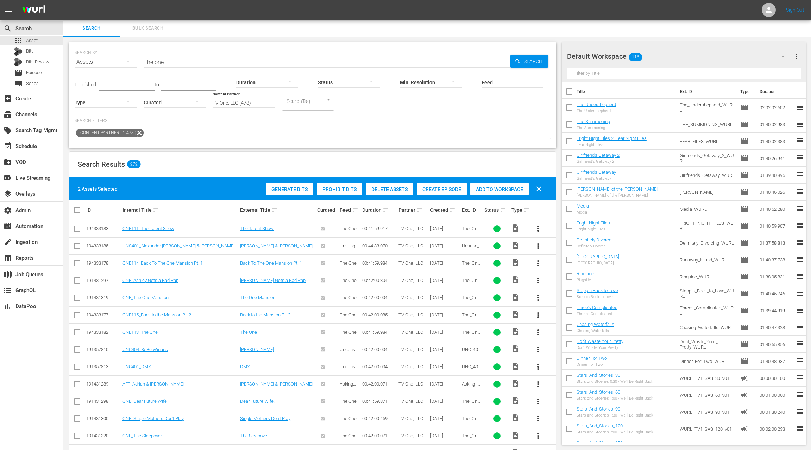
click at [443, 192] on div "Create Episode" at bounding box center [442, 188] width 50 height 13
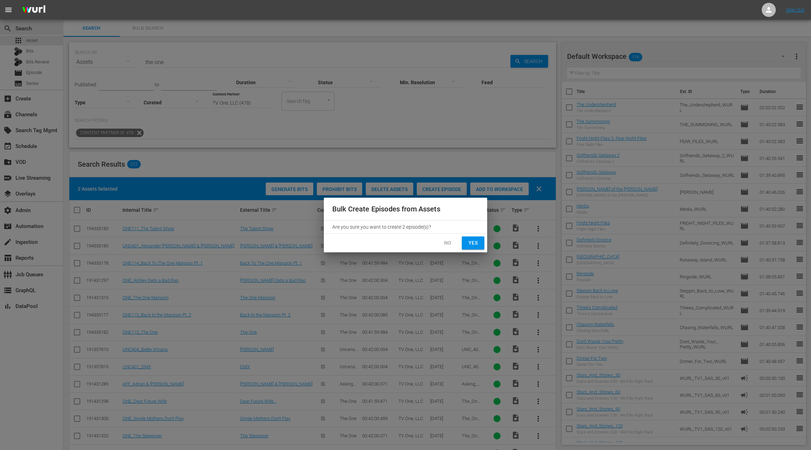
click at [466, 247] on button "Yes" at bounding box center [473, 242] width 23 height 13
checkbox input "false"
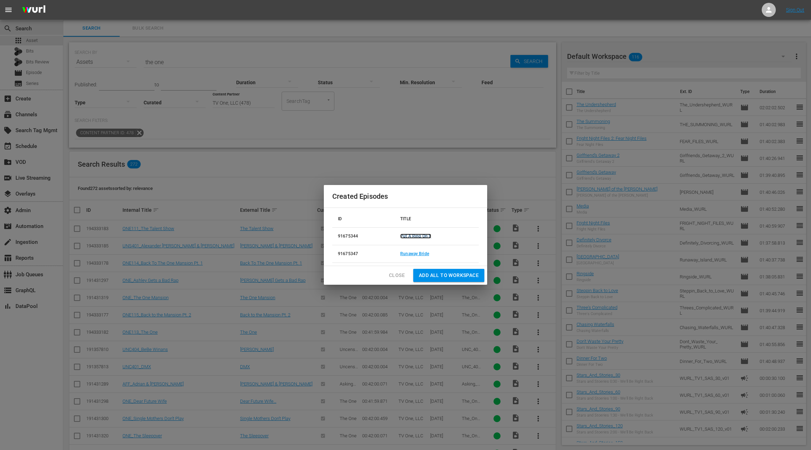
drag, startPoint x: 419, startPoint y: 237, endPoint x: 417, endPoint y: 241, distance: 4.6
click at [419, 237] on link "Put A Ring On It" at bounding box center [415, 235] width 31 height 5
click at [413, 254] on link "Runaway Bride" at bounding box center [414, 253] width 29 height 5
drag, startPoint x: 396, startPoint y: 274, endPoint x: 418, endPoint y: 252, distance: 30.6
click at [397, 274] on span "Close" at bounding box center [397, 275] width 16 height 9
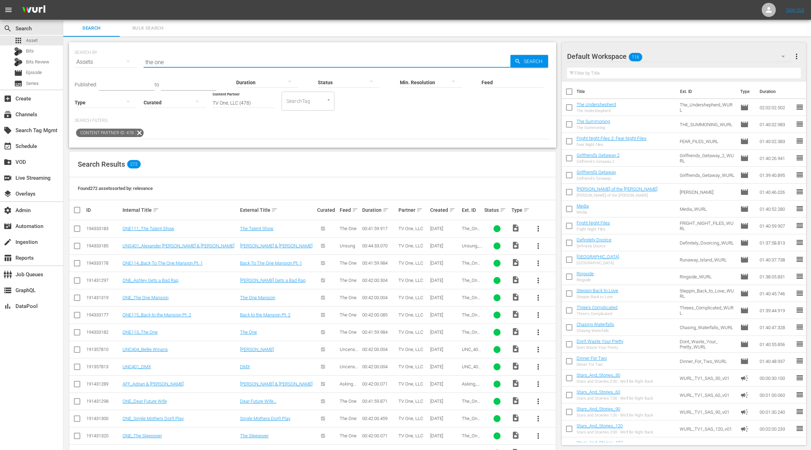
click at [149, 62] on input "the one" at bounding box center [327, 62] width 367 height 17
drag, startPoint x: 149, startPoint y: 62, endPoint x: 173, endPoint y: 63, distance: 23.9
click at [173, 63] on input "the one" at bounding box center [327, 62] width 367 height 17
type input "rickey"
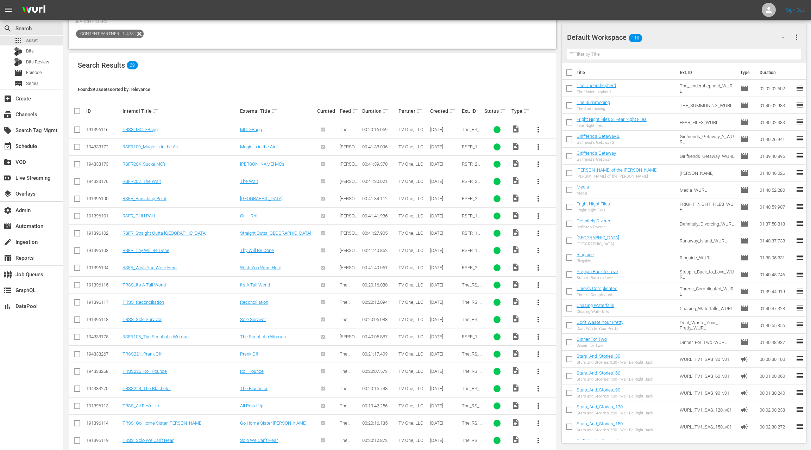
scroll to position [102, 0]
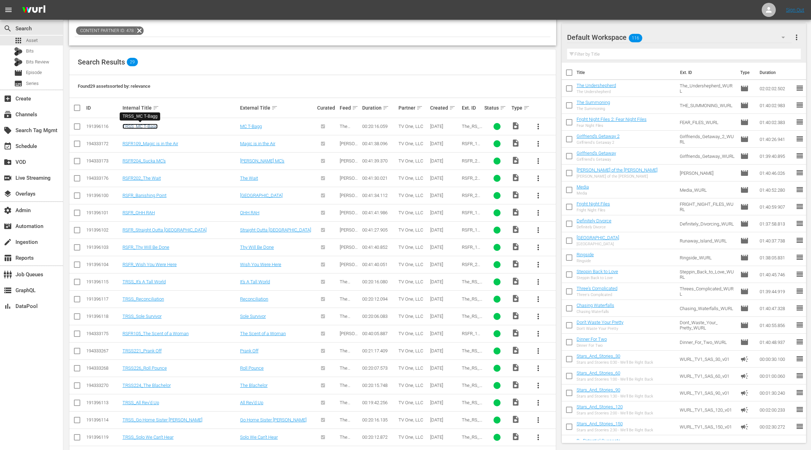
click at [152, 127] on link "TRSS_MC T-Bagg" at bounding box center [140, 126] width 35 height 5
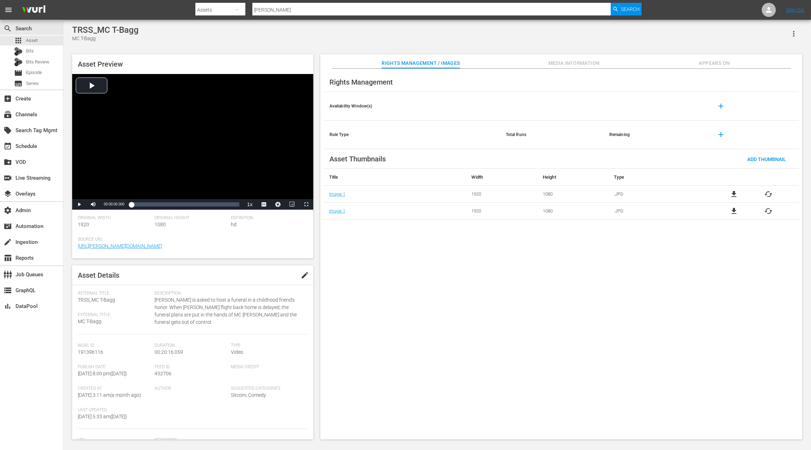
scroll to position [1, 0]
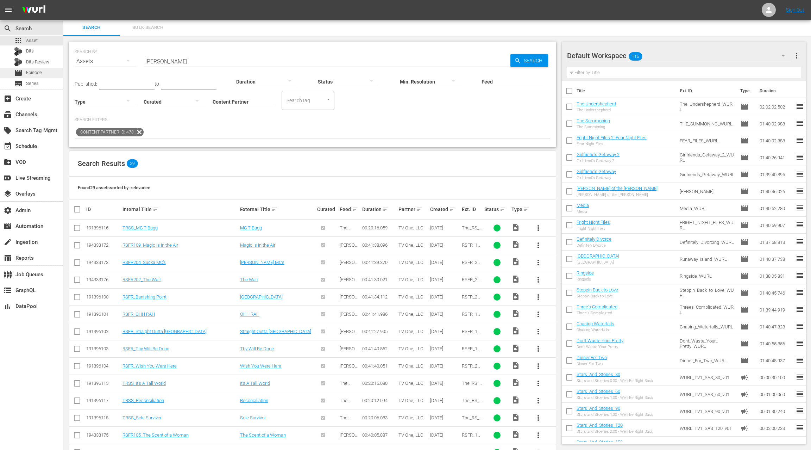
click at [36, 73] on span "Episode" at bounding box center [34, 72] width 16 height 7
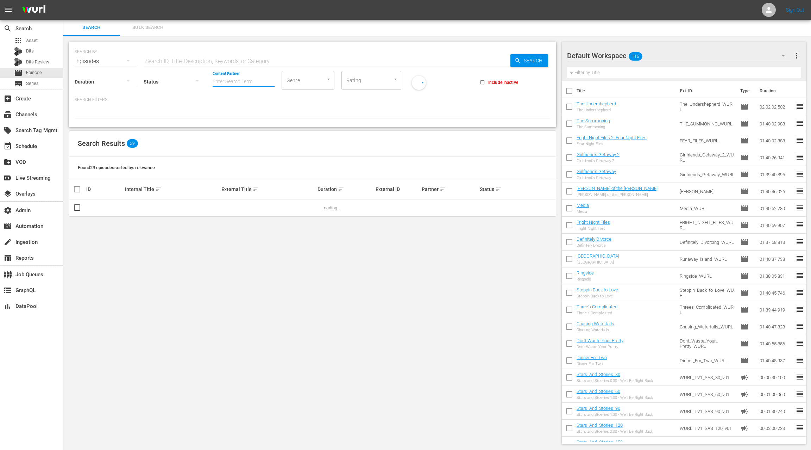
click at [233, 81] on input "Content Partner" at bounding box center [244, 81] width 62 height 25
click at [234, 105] on div "TV One, LLC (478)" at bounding box center [269, 101] width 103 height 17
type input "TV One, LLC (478)"
click at [181, 63] on input "text" at bounding box center [327, 61] width 367 height 17
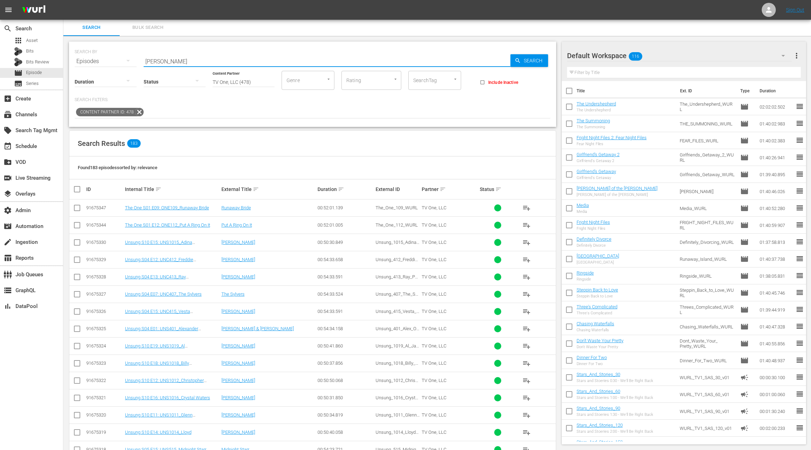
type input "rickey smiley"
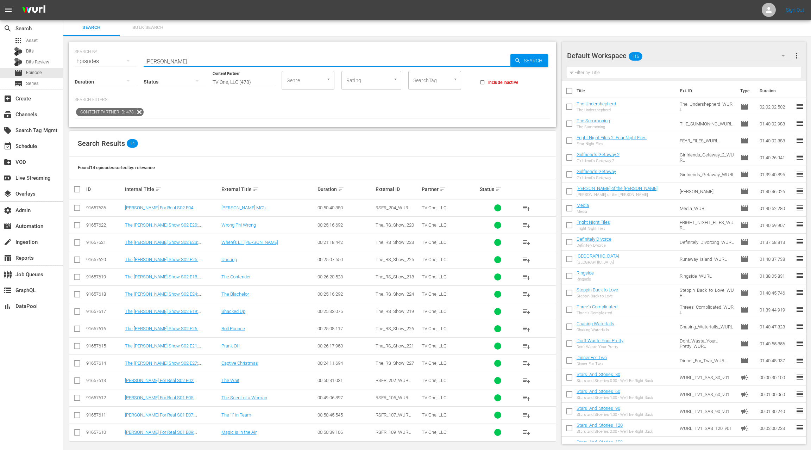
scroll to position [2, 0]
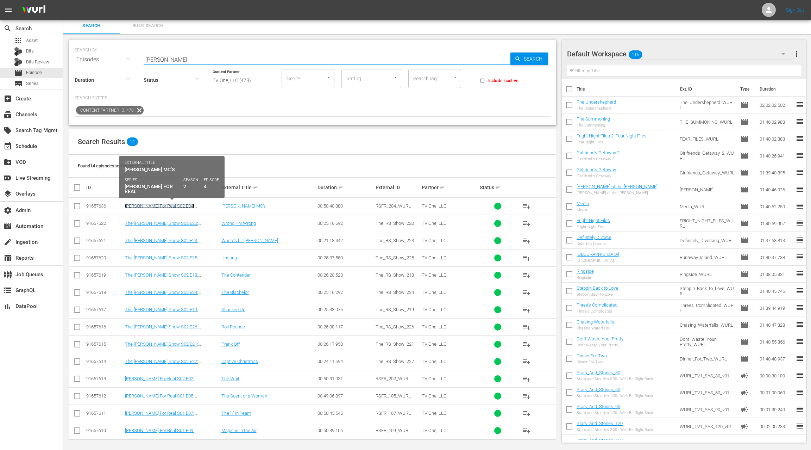
click at [176, 204] on link "Rickey Smiley For Real S02 E04: RSFR204_Sucka MC’s" at bounding box center [159, 208] width 69 height 11
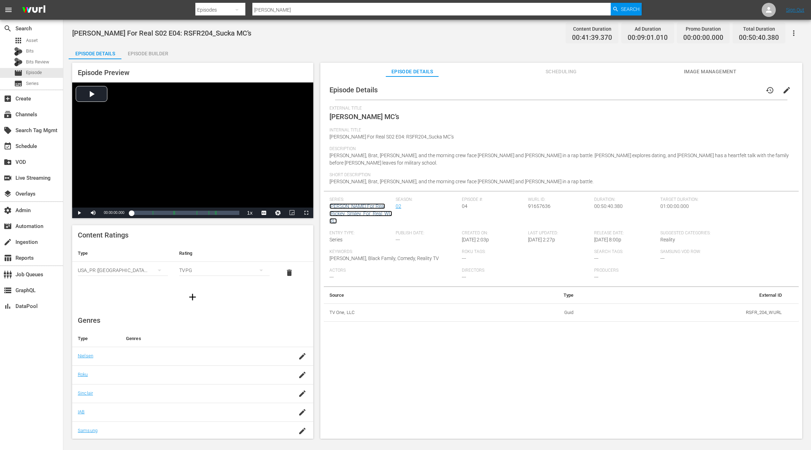
click at [360, 203] on link "Rickey Smiley For Real (Rickey_Smiley_For_Real_WURL)" at bounding box center [361, 213] width 63 height 20
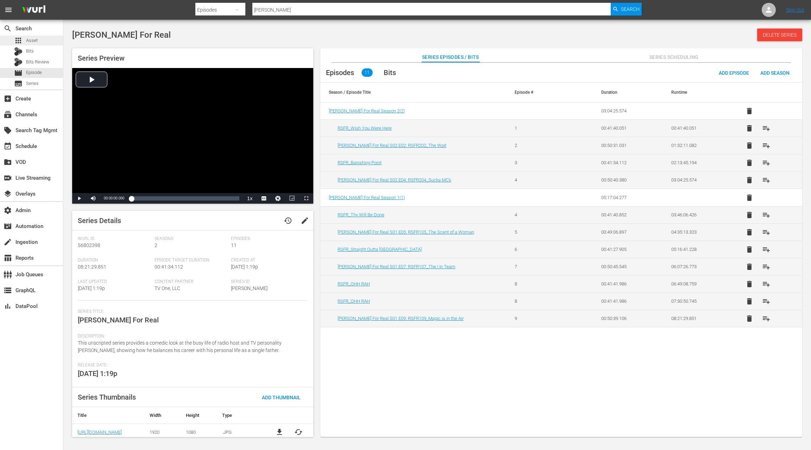
click at [42, 42] on div "apps Asset" at bounding box center [31, 41] width 63 height 10
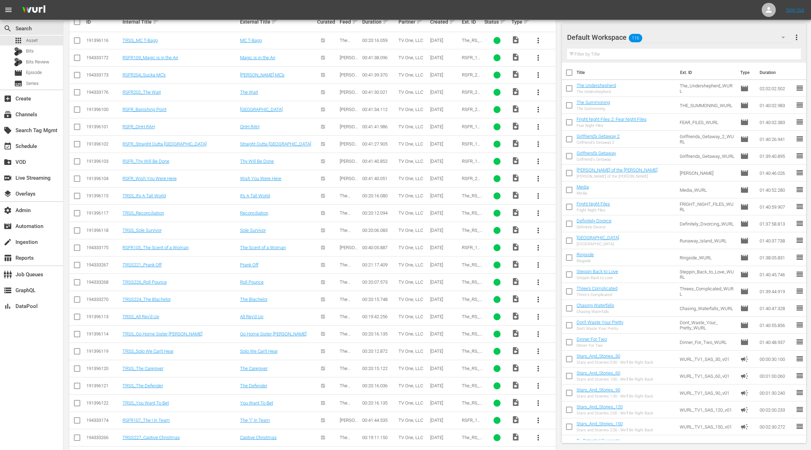
scroll to position [5, 0]
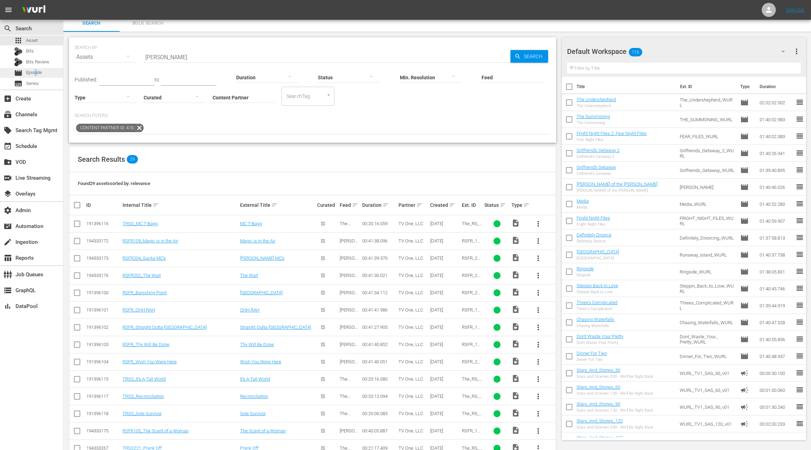
click at [36, 71] on span "Episode" at bounding box center [34, 72] width 16 height 7
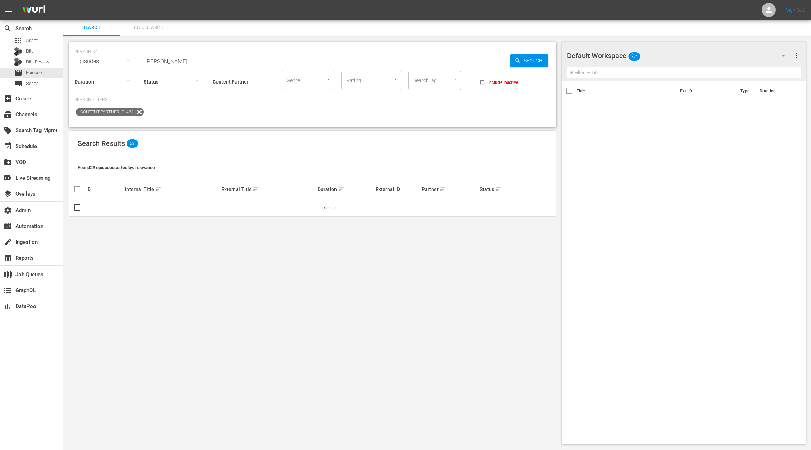
scroll to position [2, 0]
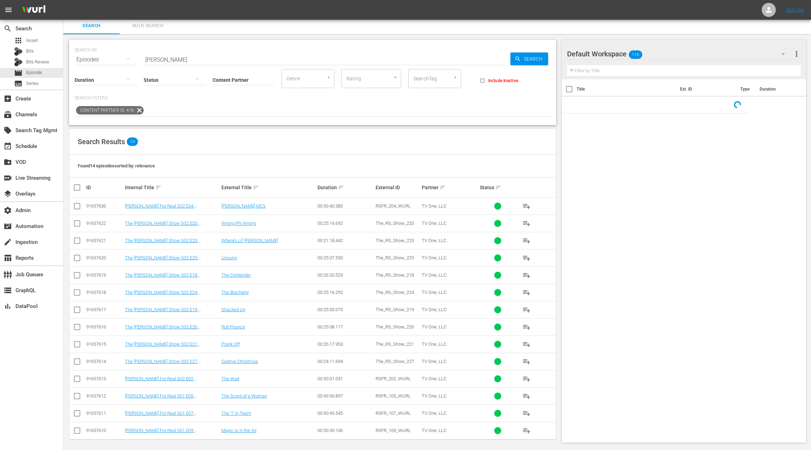
click at [151, 61] on input "rickey smiley" at bounding box center [327, 59] width 367 height 17
drag, startPoint x: 151, startPoint y: 61, endPoint x: 181, endPoint y: 60, distance: 29.6
click at [181, 60] on input "rickey smiley" at bounding box center [327, 59] width 367 height 17
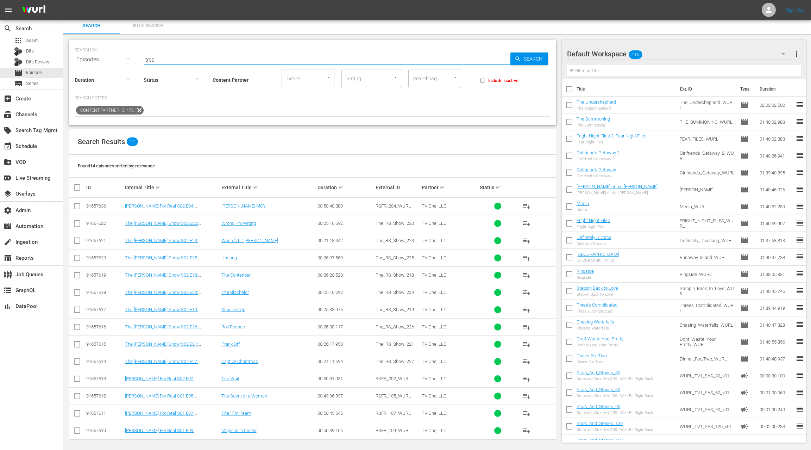
type input "trss"
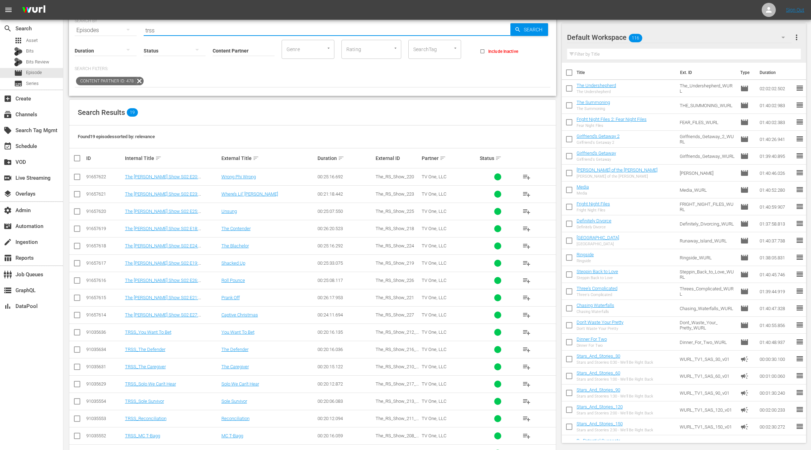
scroll to position [88, 0]
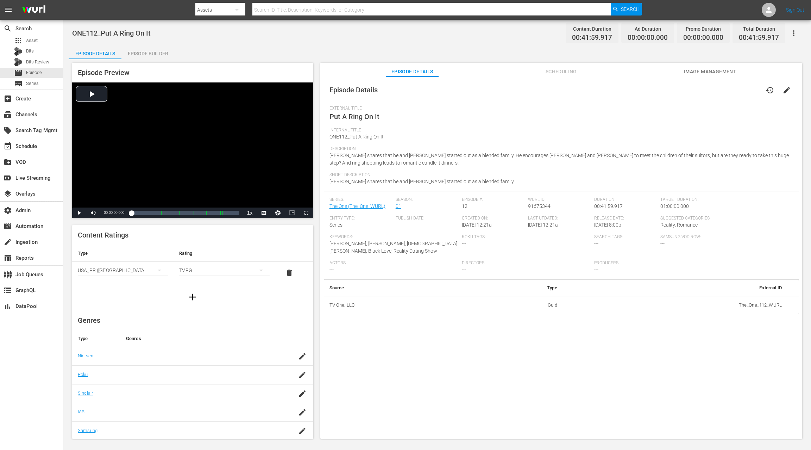
click at [608, 89] on span "edit" at bounding box center [787, 90] width 8 height 8
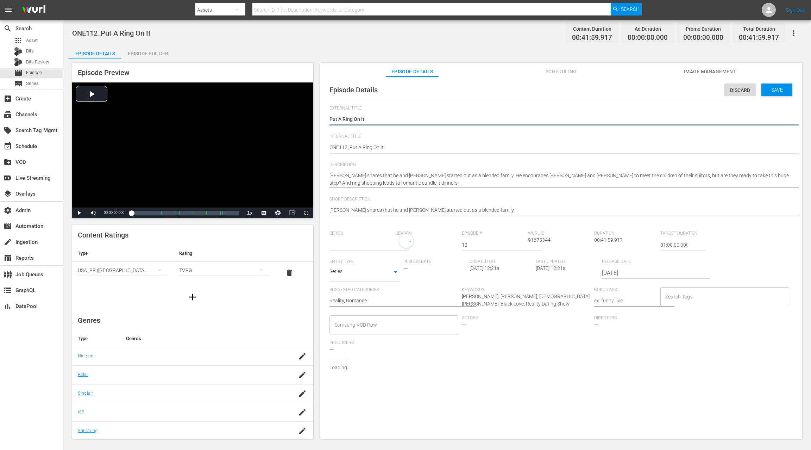
type input "The One"
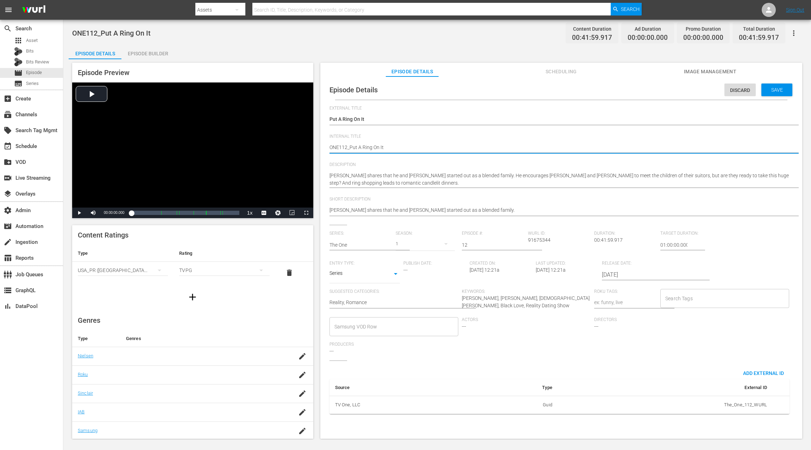
type textarea "TONE112_Put A Ring On It"
type textarea "ThONE112_Put A Ring On It"
type textarea "TheONE112_Put A Ring On It"
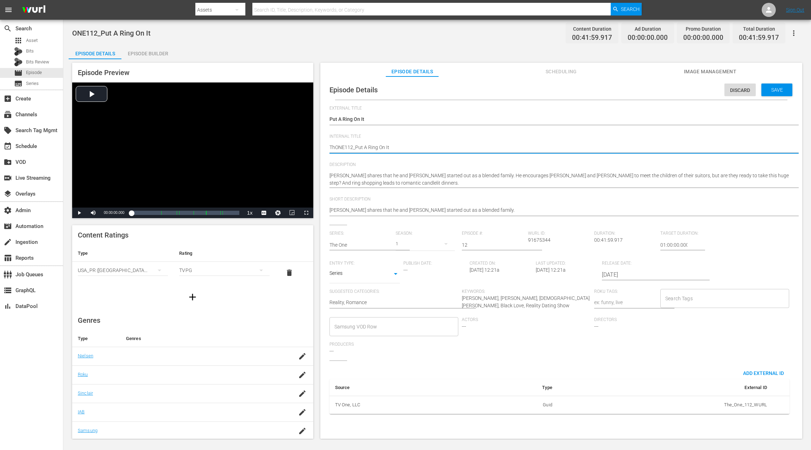
type textarea "TheONE112_Put A Ring On It"
type textarea "The ONE112_Put A Ring On It"
type textarea "The OONE112_Put A Ring On It"
type textarea "The ONONE112_Put A Ring On It"
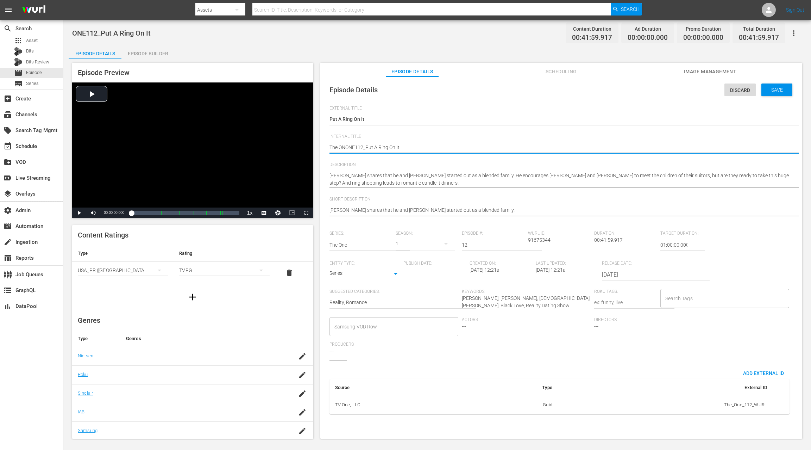
type textarea "The ONeONE112_Put A Ring On It"
type textarea "The ONe ONE112_Put A Ring On It"
type textarea "The ONe SONE112_Put A Ring On It"
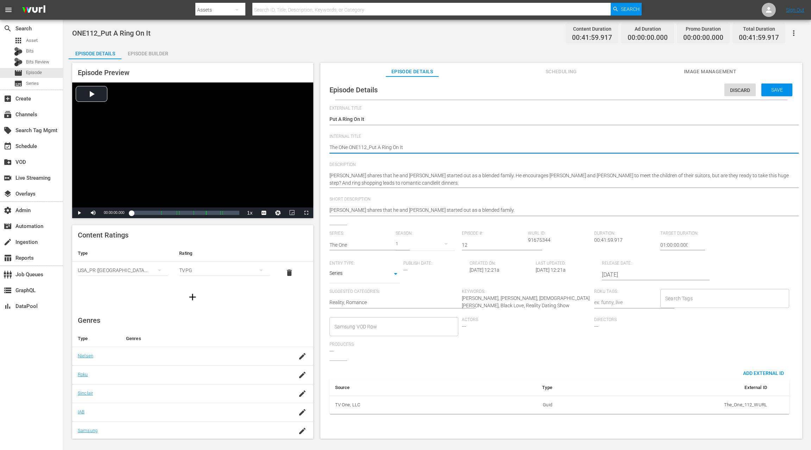
type textarea "The ONe SONE112_Put A Ring On It"
type textarea "The ONe S0ONE112_Put A Ring On It"
type textarea "The ONe S01ONE112_Put A Ring On It"
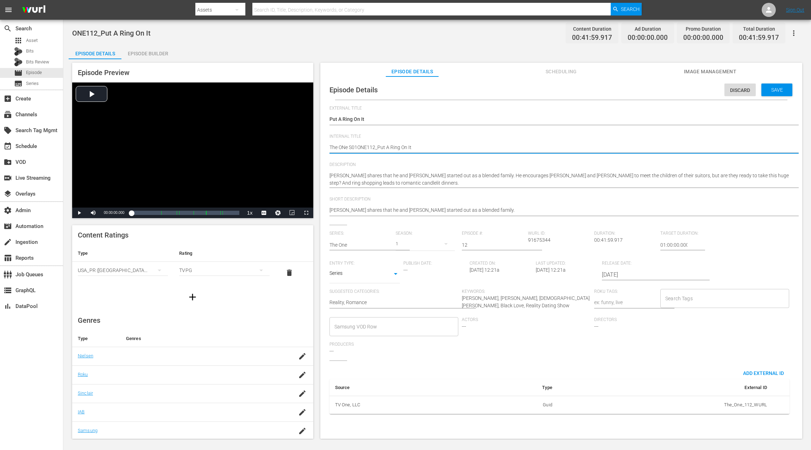
type textarea "The ONe S01 ONE112_Put A Ring On It"
type textarea "The ONe S01 EONE112_Put A Ring On It"
type textarea "The ONe S01 E1ONE112_Put A Ring On It"
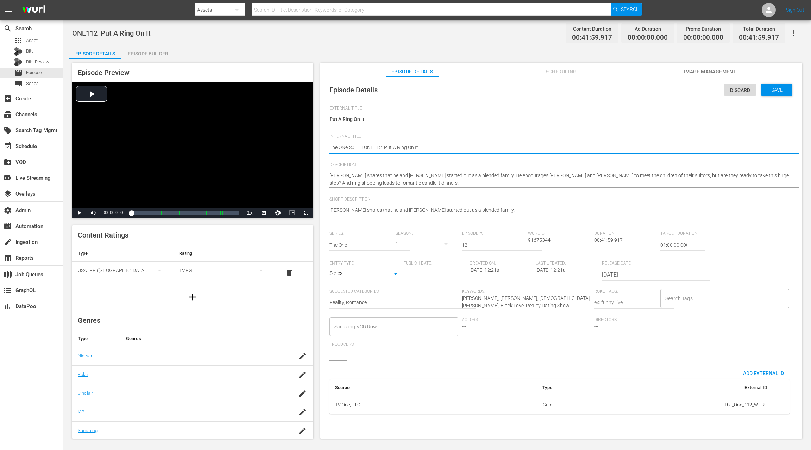
type textarea "The ONe S01 E12ONE112_Put A Ring On It"
type textarea "The ONe S01 E12:ONE112_Put A Ring On It"
type textarea "The ONe S01 E12: ONE112_Put A Ring On It"
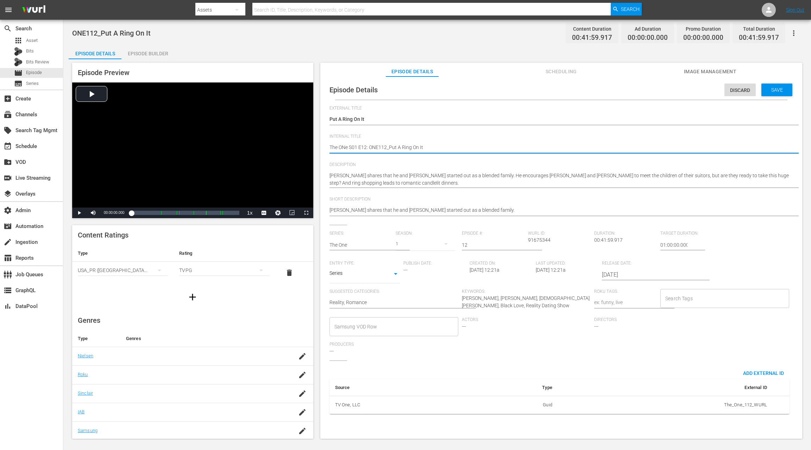
click at [345, 146] on textarea "ONE112_Put A Ring On It" at bounding box center [560, 148] width 460 height 8
type textarea "The Oe S01 E12: ONE112_Put A Ring On It"
type textarea "The One S01 E12: ONE112_Put A Ring On It"
drag, startPoint x: 369, startPoint y: 148, endPoint x: 374, endPoint y: 145, distance: 5.8
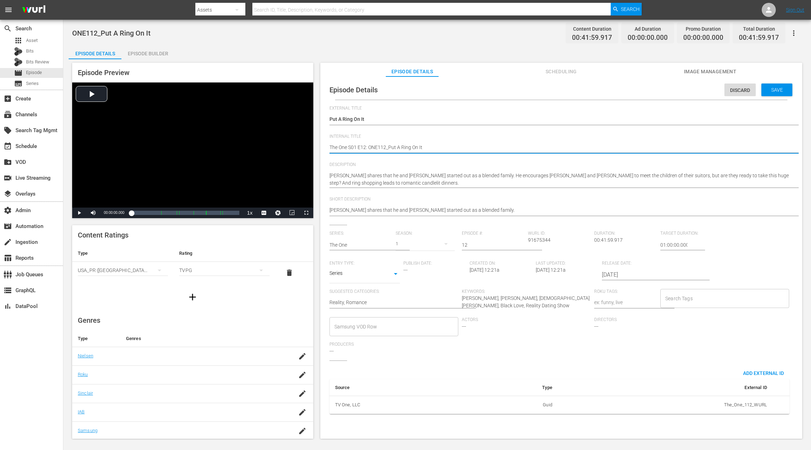
click at [369, 148] on textarea "ONE112_Put A Ring On It" at bounding box center [560, 148] width 460 height 8
type textarea "The One S01 E12: ONE112_Put A Ring On It"
click at [608, 91] on span "Save" at bounding box center [777, 90] width 23 height 6
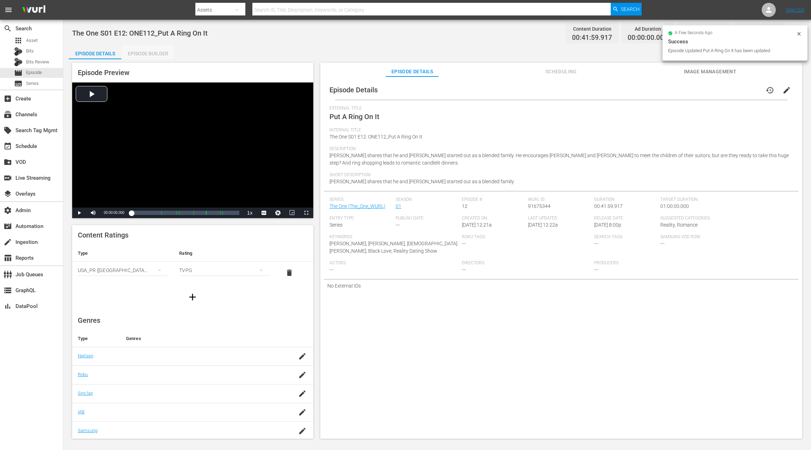
drag, startPoint x: 151, startPoint y: 54, endPoint x: 294, endPoint y: 79, distance: 144.6
click at [153, 54] on div "Episode Builder" at bounding box center [147, 53] width 53 height 17
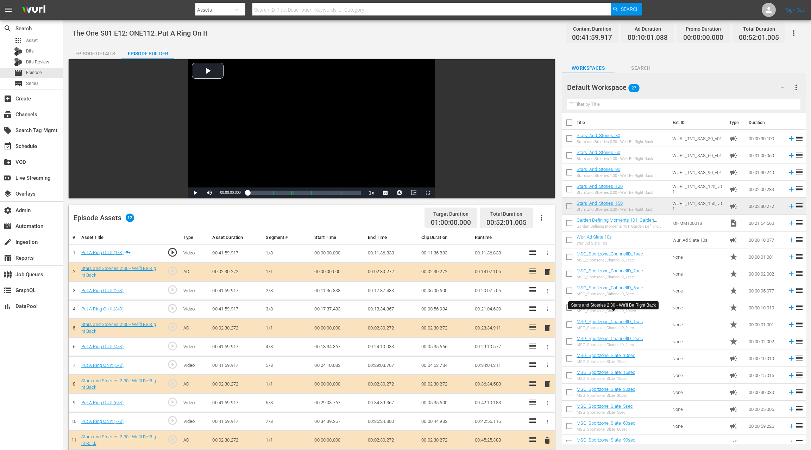
click at [93, 57] on div "Episode Details" at bounding box center [95, 53] width 53 height 17
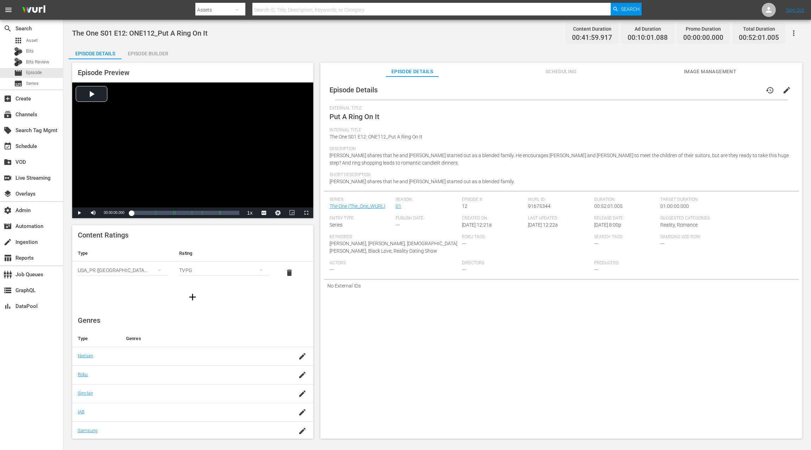
click at [535, 206] on span "91675344" at bounding box center [539, 206] width 23 height 6
copy span "91675344"
click at [39, 72] on span "Episode" at bounding box center [34, 72] width 16 height 7
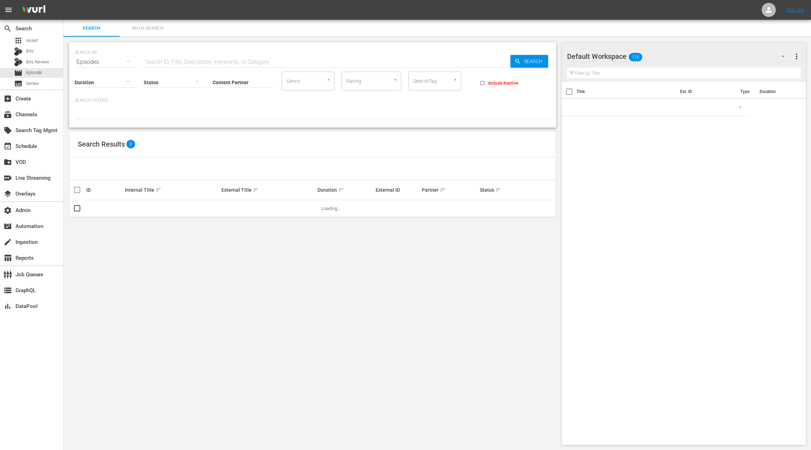
click at [169, 61] on input "text" at bounding box center [327, 62] width 367 height 17
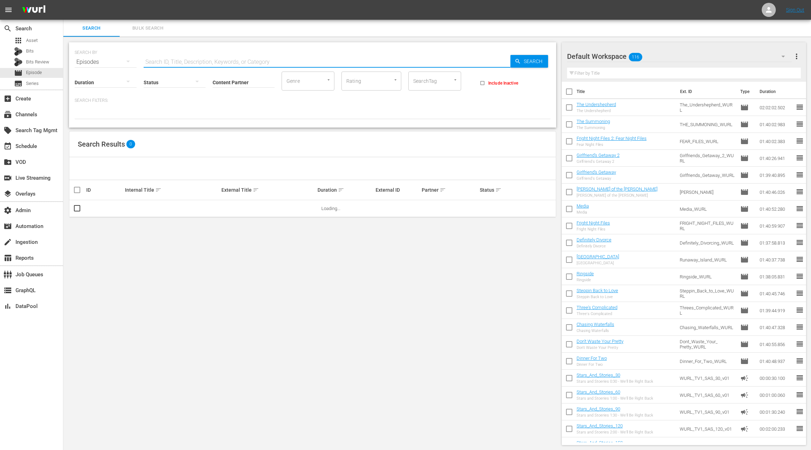
paste input "91657621"
type input "91657621"
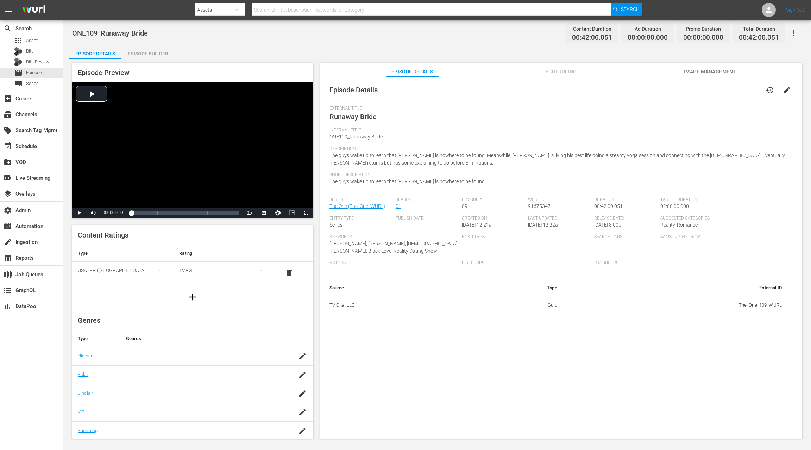
click at [608, 92] on span "edit" at bounding box center [787, 90] width 8 height 8
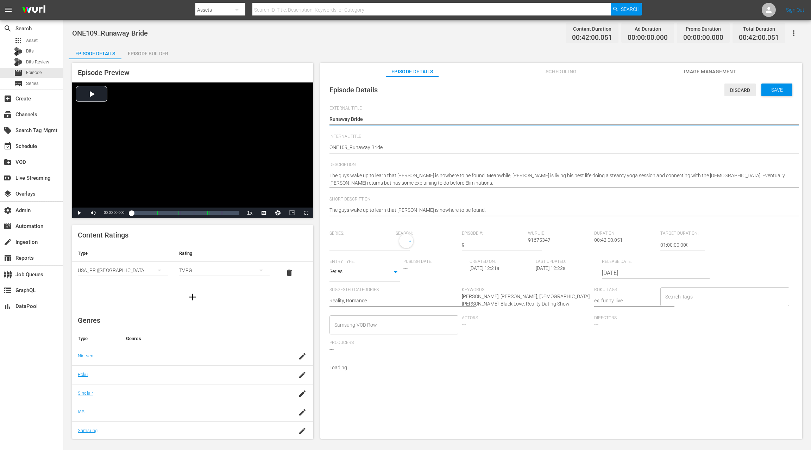
type input "The One"
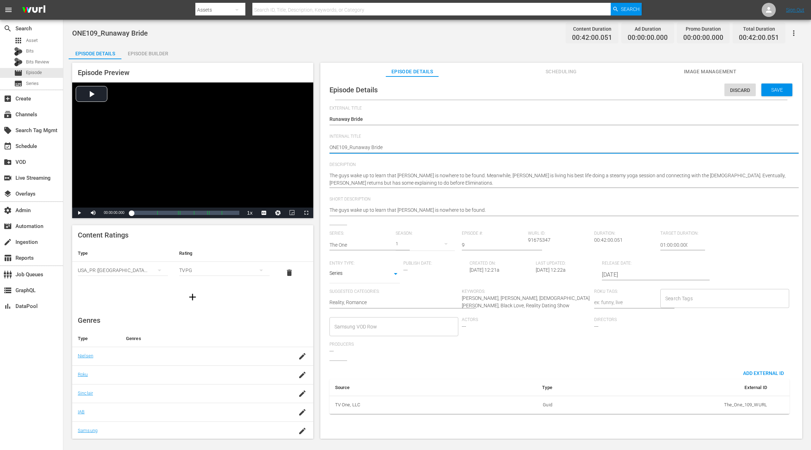
paste textarea "The One S01 E12:"
type textarea "The One S01 E12: ONE109_Runaway Bride"
drag, startPoint x: 366, startPoint y: 146, endPoint x: 368, endPoint y: 142, distance: 4.6
click at [366, 146] on textarea "ONE109_Runaway Bride" at bounding box center [560, 148] width 460 height 8
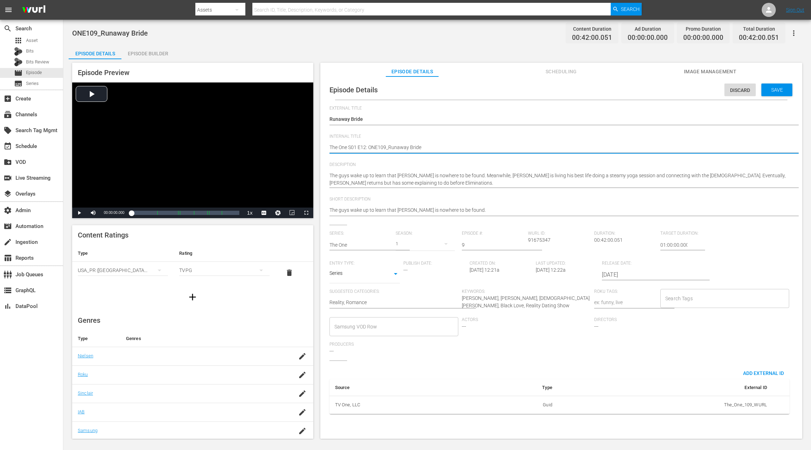
type textarea "The One S01 E1: ONE109_Runaway Bride"
type textarea "The One S01 E: ONE109_Runaway Bride"
type textarea "The One S01 E0: ONE109_Runaway Bride"
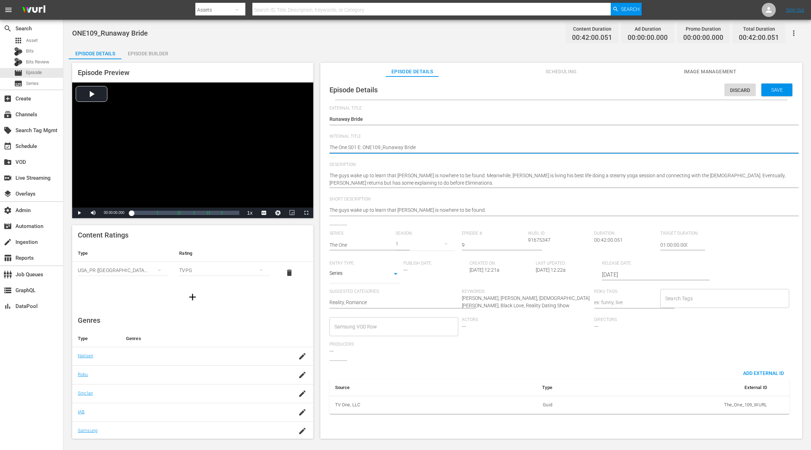
type textarea "The One S01 E0: ONE109_Runaway Bride"
type textarea "The One S01 E09: ONE109_Runaway Bride"
drag, startPoint x: 769, startPoint y: 91, endPoint x: 536, endPoint y: 67, distance: 235.1
click at [608, 90] on span "Save" at bounding box center [777, 90] width 23 height 6
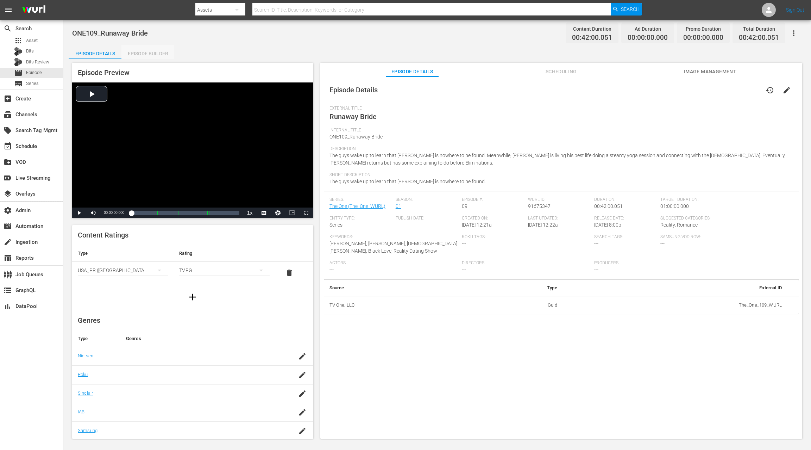
drag, startPoint x: 159, startPoint y: 51, endPoint x: 271, endPoint y: 90, distance: 118.7
click at [160, 51] on div "Episode Builder" at bounding box center [147, 53] width 53 height 17
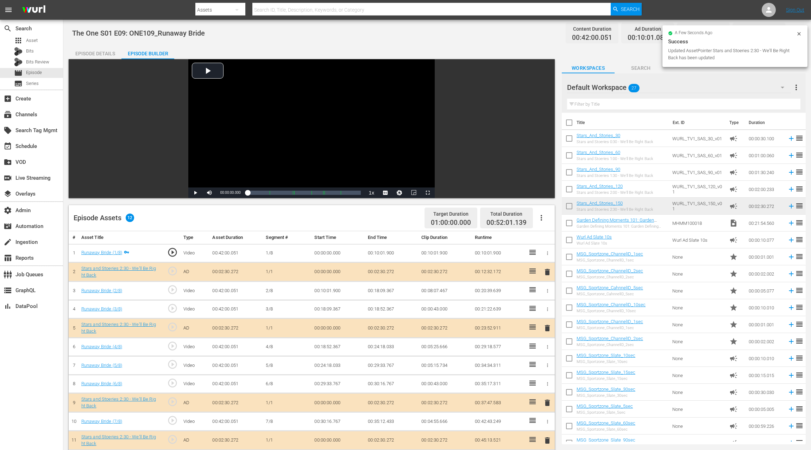
drag, startPoint x: 96, startPoint y: 50, endPoint x: 107, endPoint y: 57, distance: 12.0
click at [96, 50] on div "Episode Details" at bounding box center [95, 53] width 53 height 17
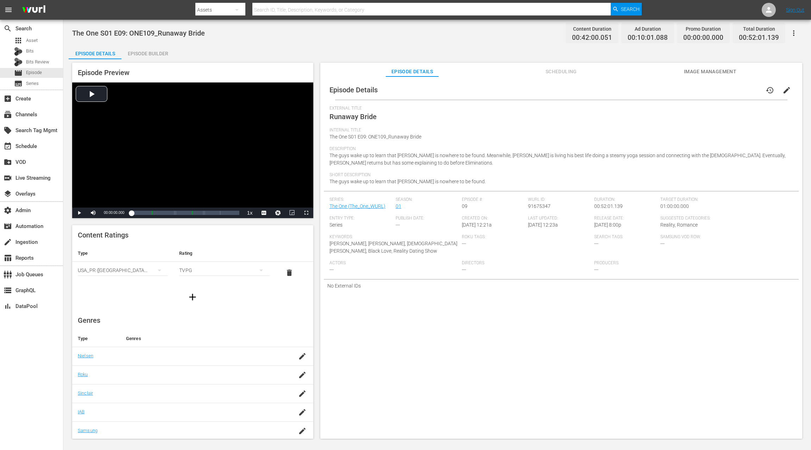
click at [535, 207] on span "91675347" at bounding box center [539, 206] width 23 height 6
copy span "91675347"
